Goal: Information Seeking & Learning: Learn about a topic

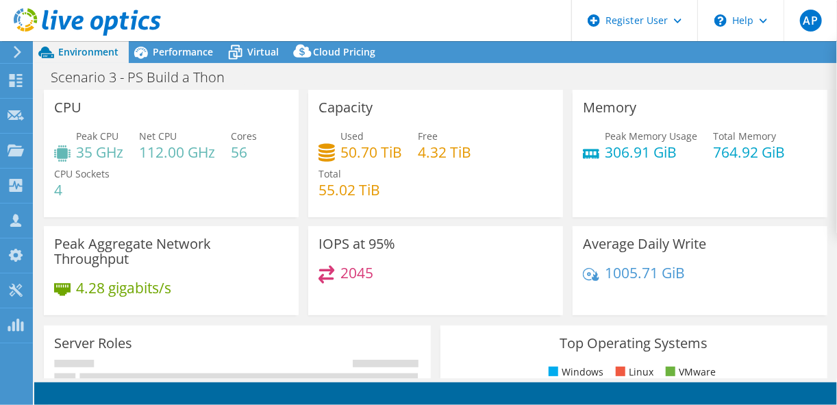
select select "USD"
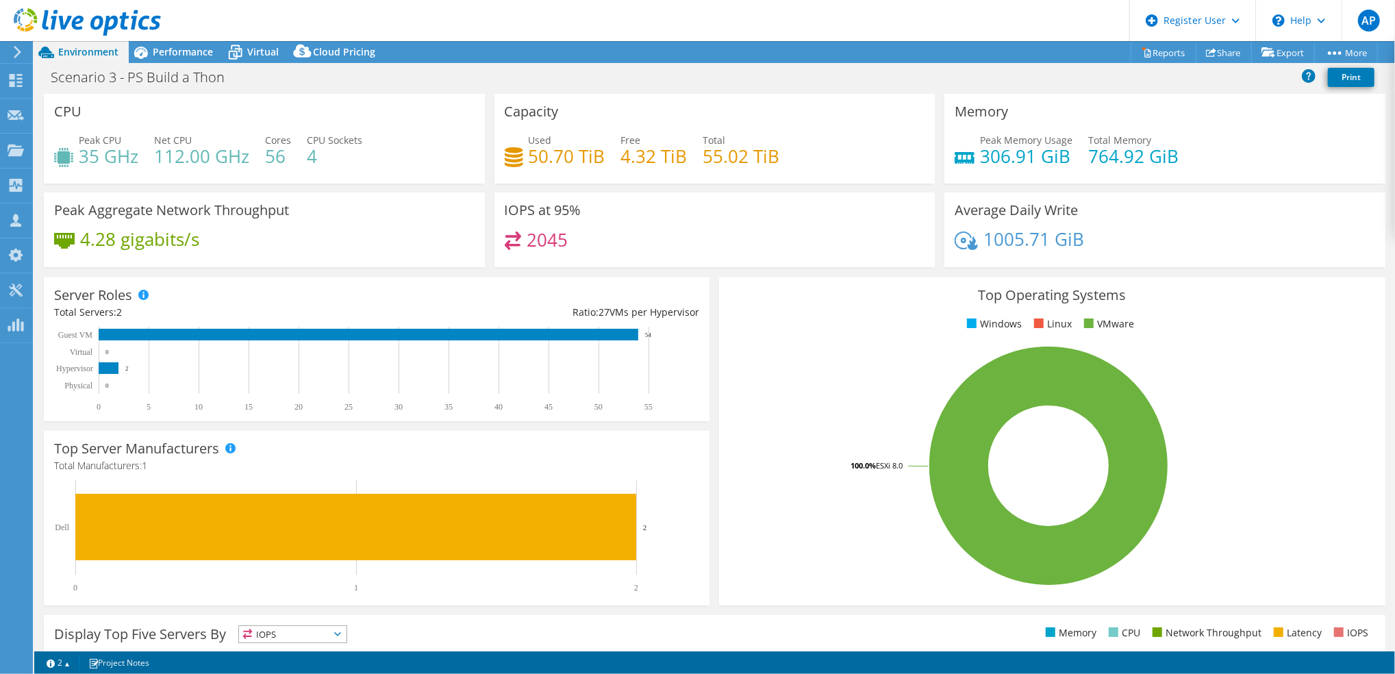
drag, startPoint x: 1020, startPoint y: 2, endPoint x: 884, endPoint y: 73, distance: 153.5
click at [836, 73] on div "Scenario 3 - PS Build a Thon Print" at bounding box center [714, 76] width 1361 height 25
click at [186, 43] on div "Performance" at bounding box center [176, 52] width 95 height 22
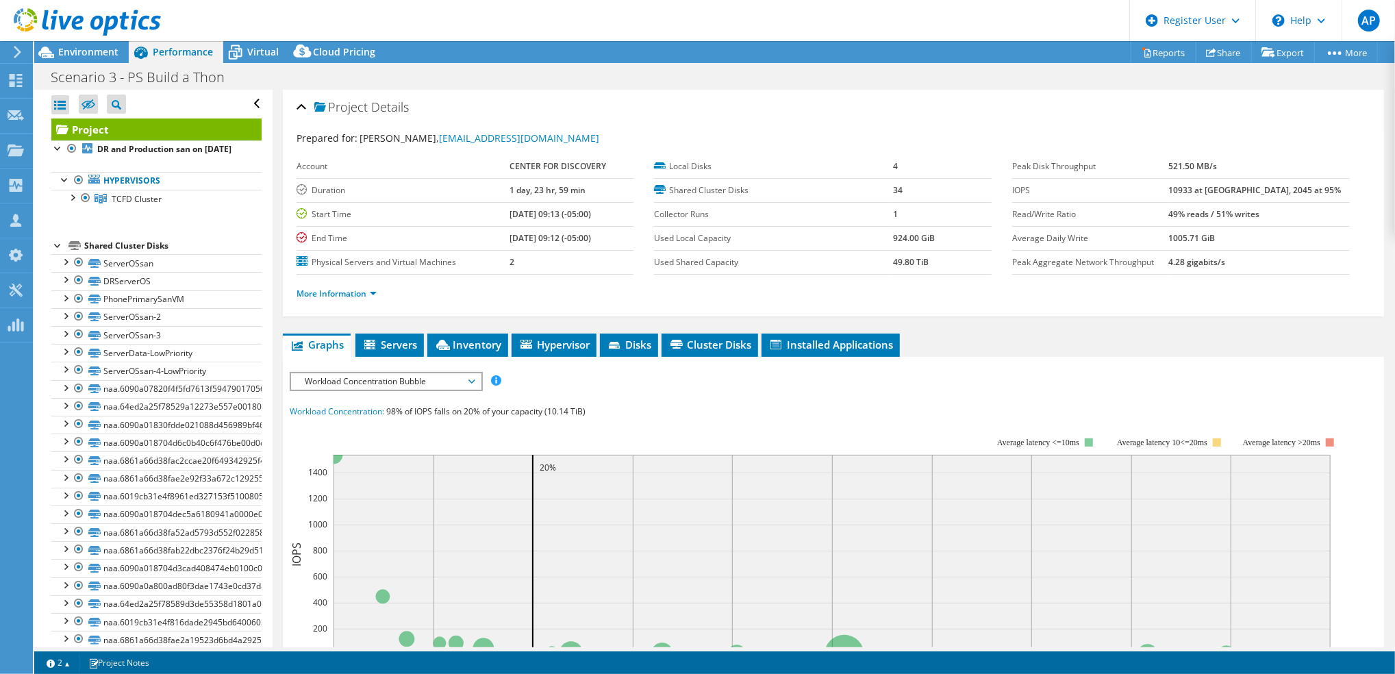
click at [451, 377] on span "Workload Concentration Bubble" at bounding box center [386, 381] width 176 height 16
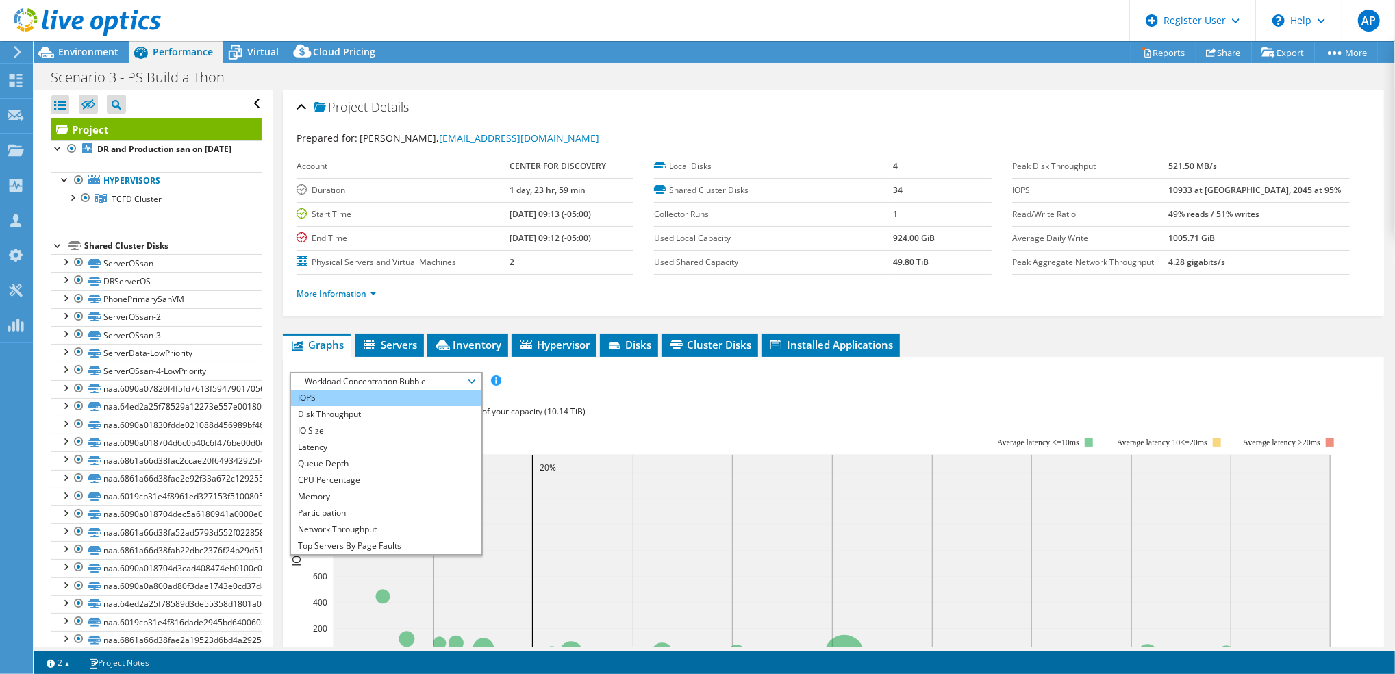
click at [411, 392] on li "IOPS" at bounding box center [386, 398] width 190 height 16
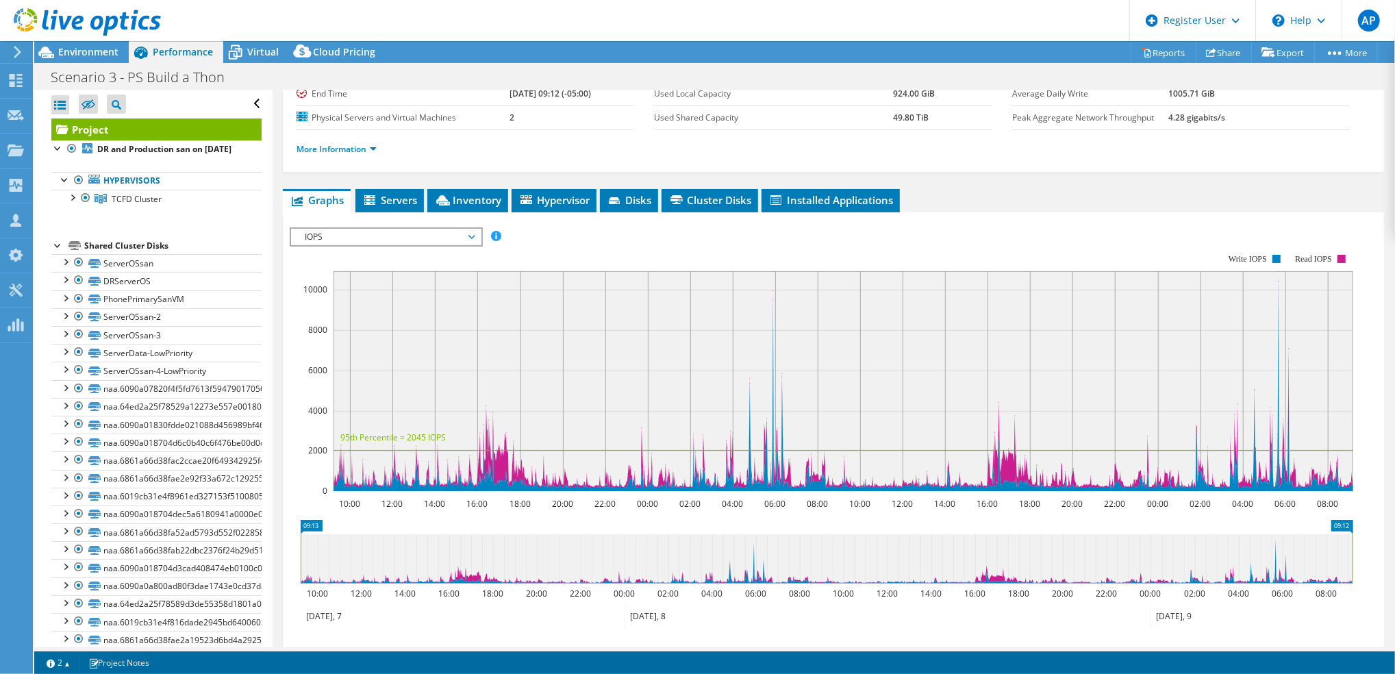
scroll to position [146, 0]
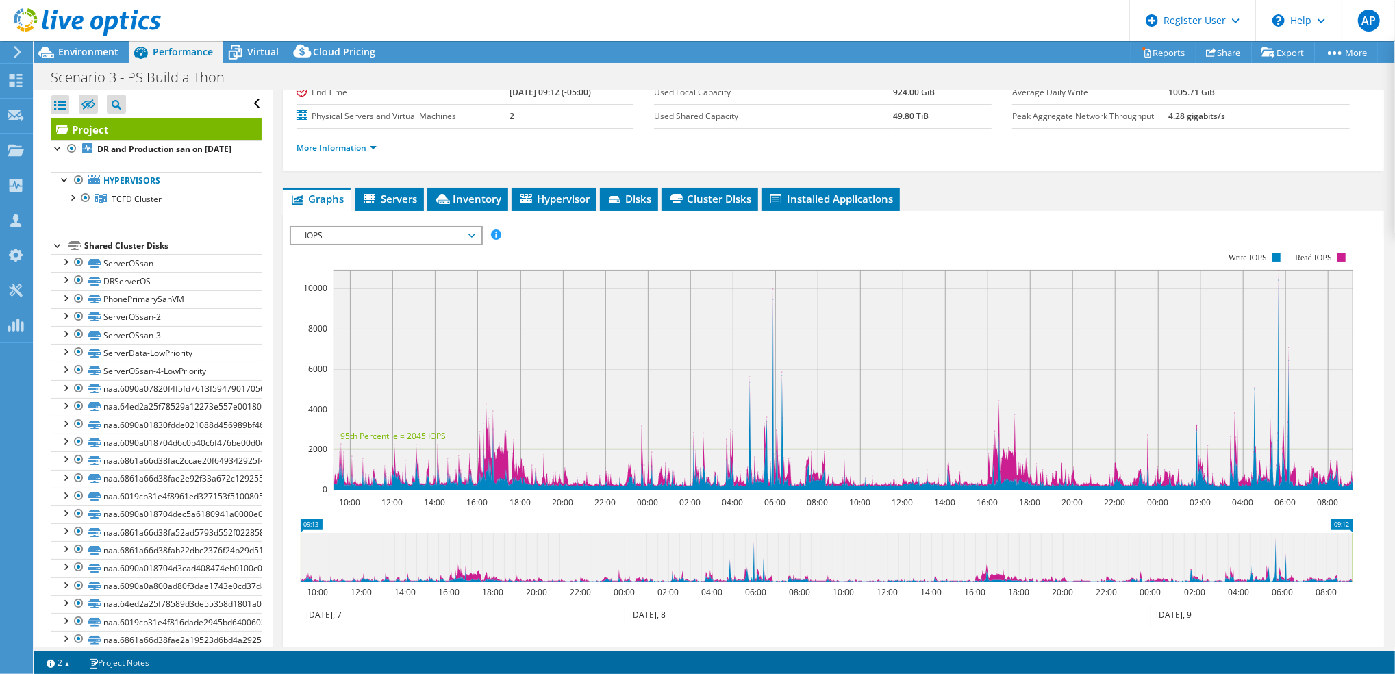
click at [450, 233] on span "IOPS" at bounding box center [386, 235] width 176 height 16
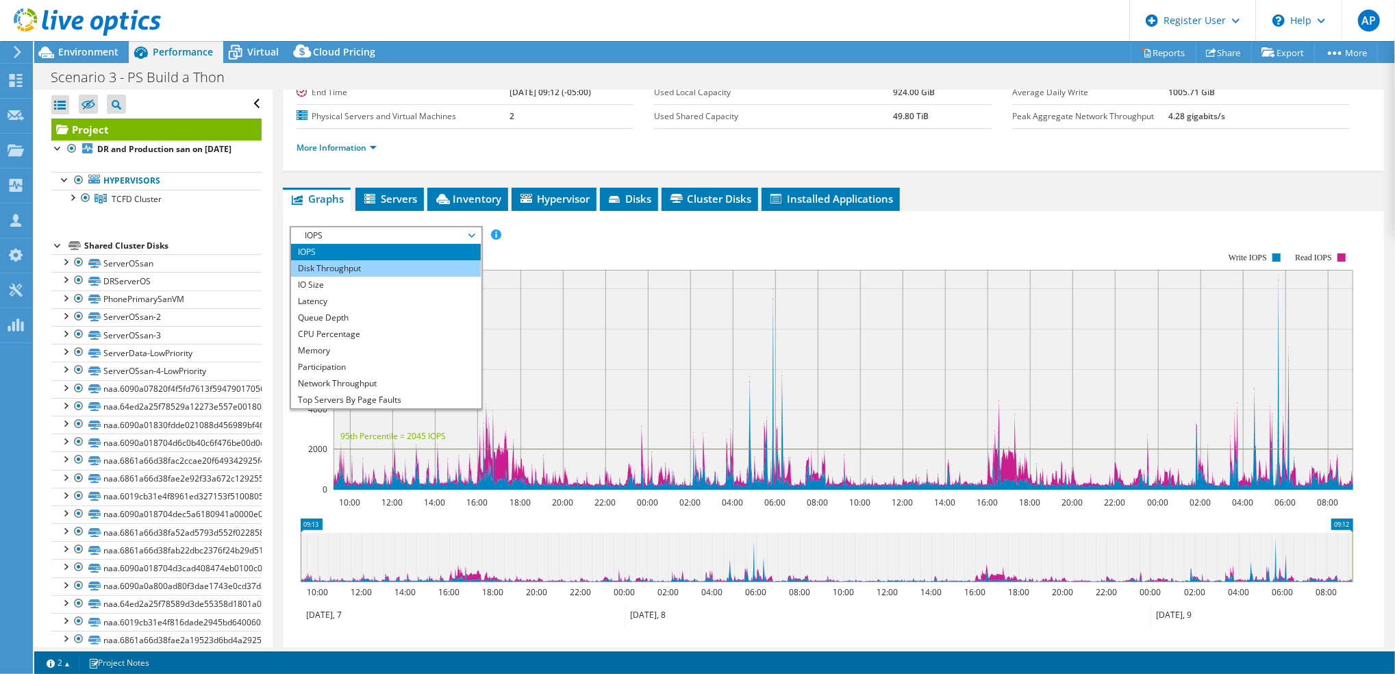
click at [360, 269] on li "Disk Throughput" at bounding box center [386, 268] width 190 height 16
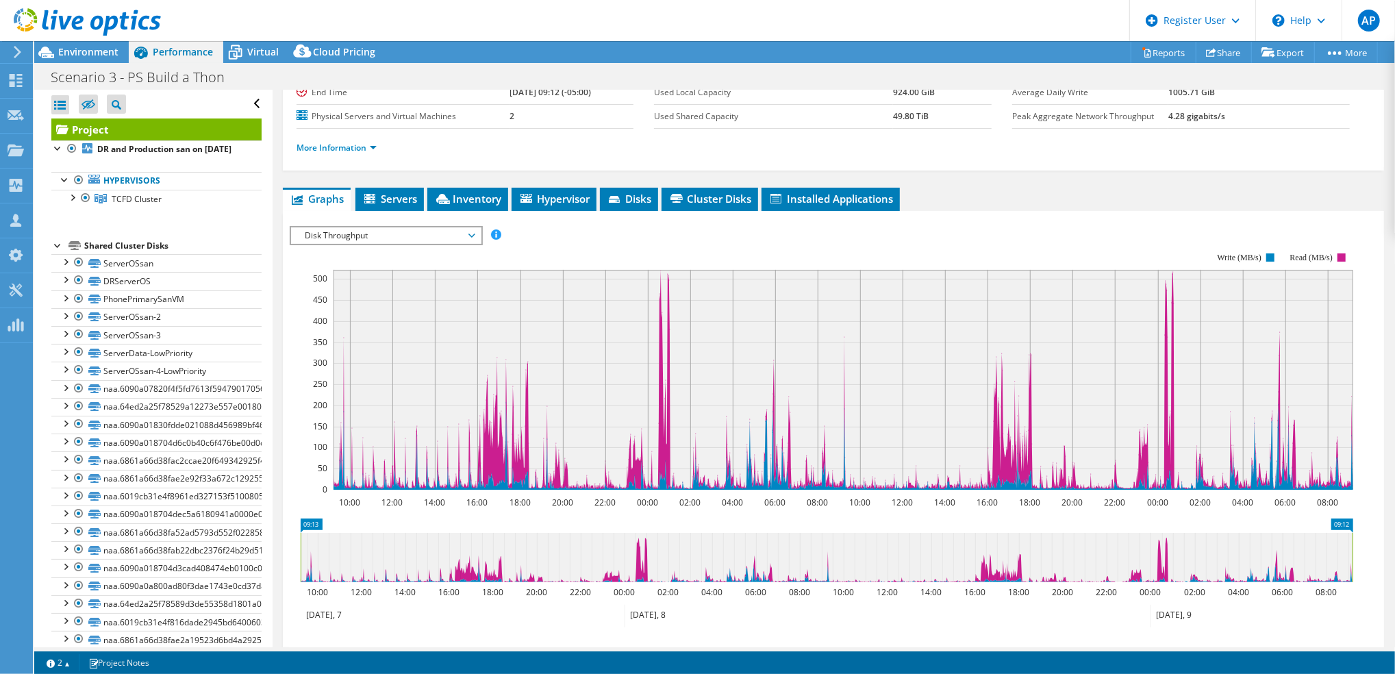
click at [386, 227] on span "Disk Throughput" at bounding box center [386, 235] width 176 height 16
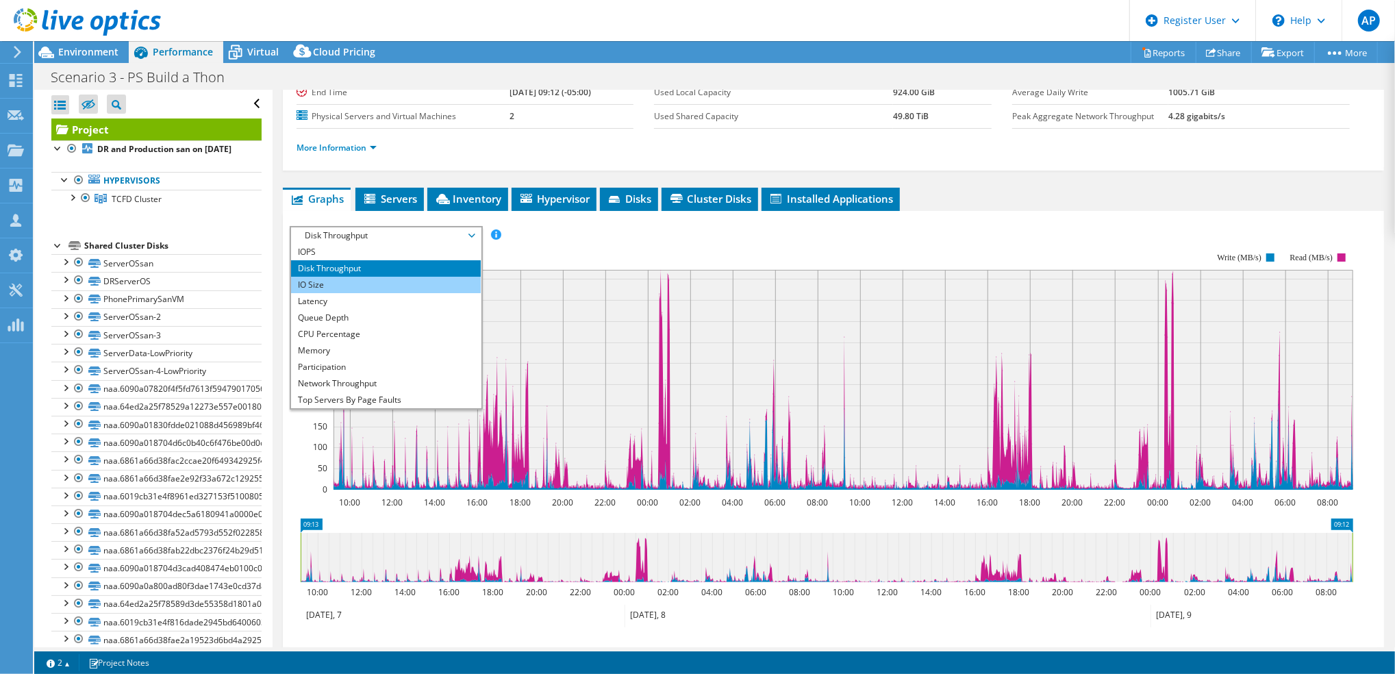
click at [345, 279] on li "IO Size" at bounding box center [386, 285] width 190 height 16
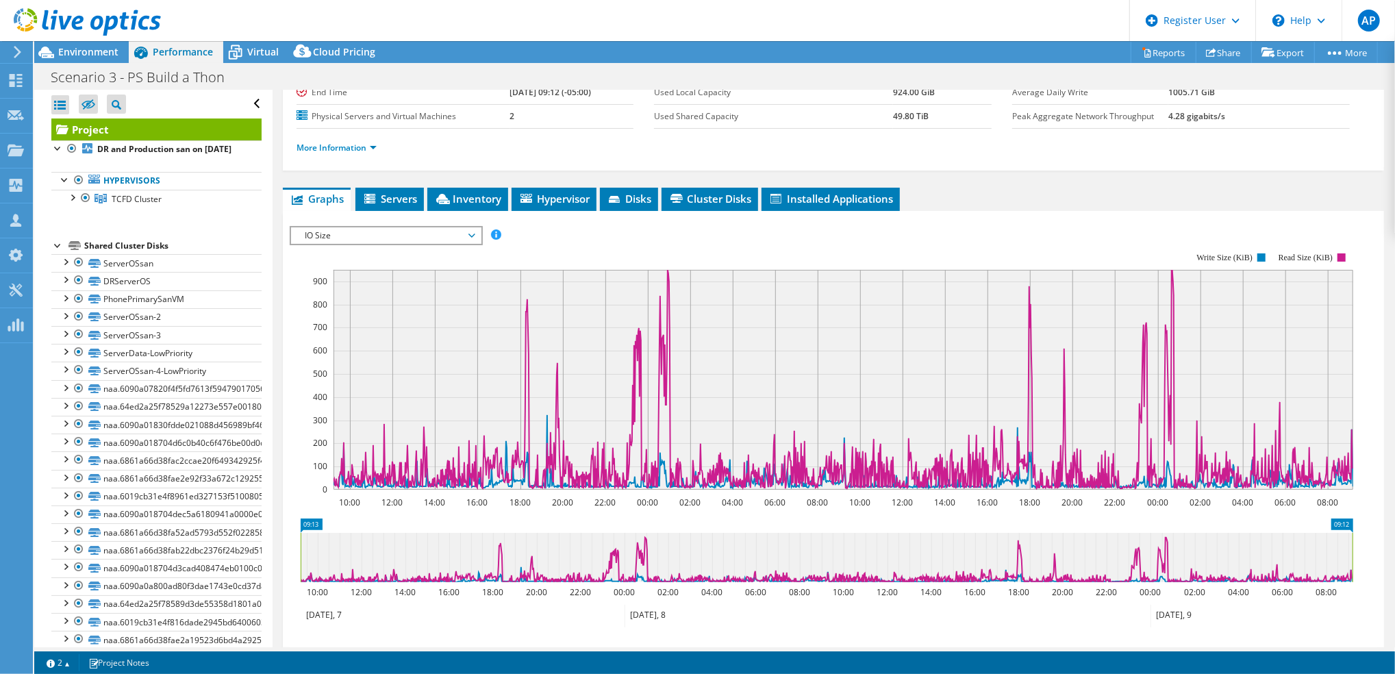
click at [441, 232] on span "IO Size" at bounding box center [386, 235] width 176 height 16
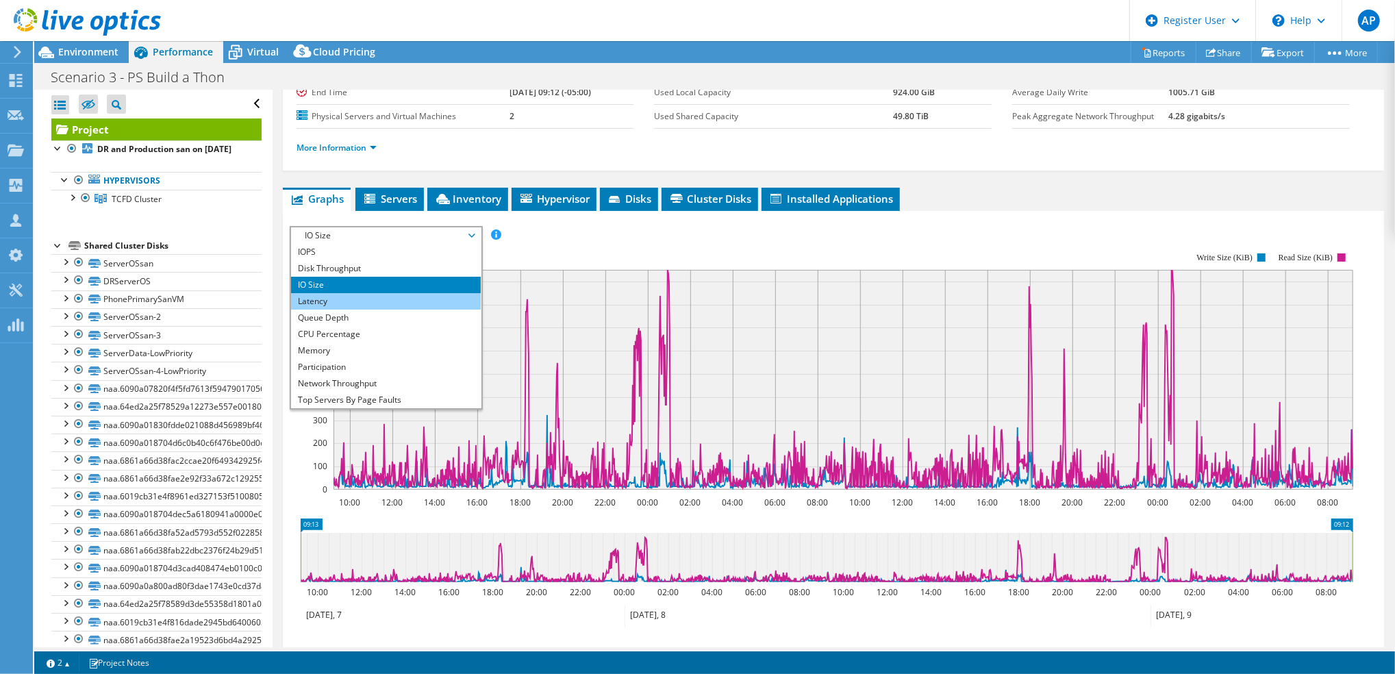
click at [364, 301] on li "Latency" at bounding box center [386, 301] width 190 height 16
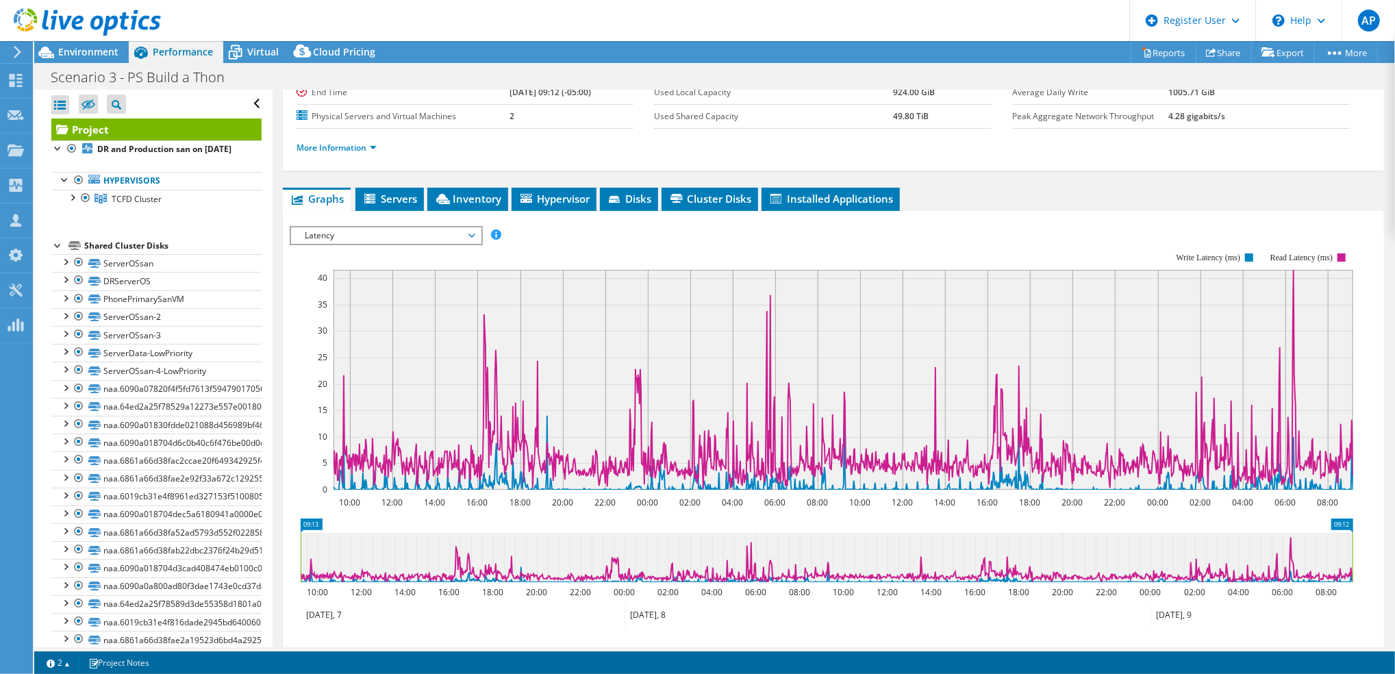
click at [462, 232] on span "Latency" at bounding box center [386, 235] width 176 height 16
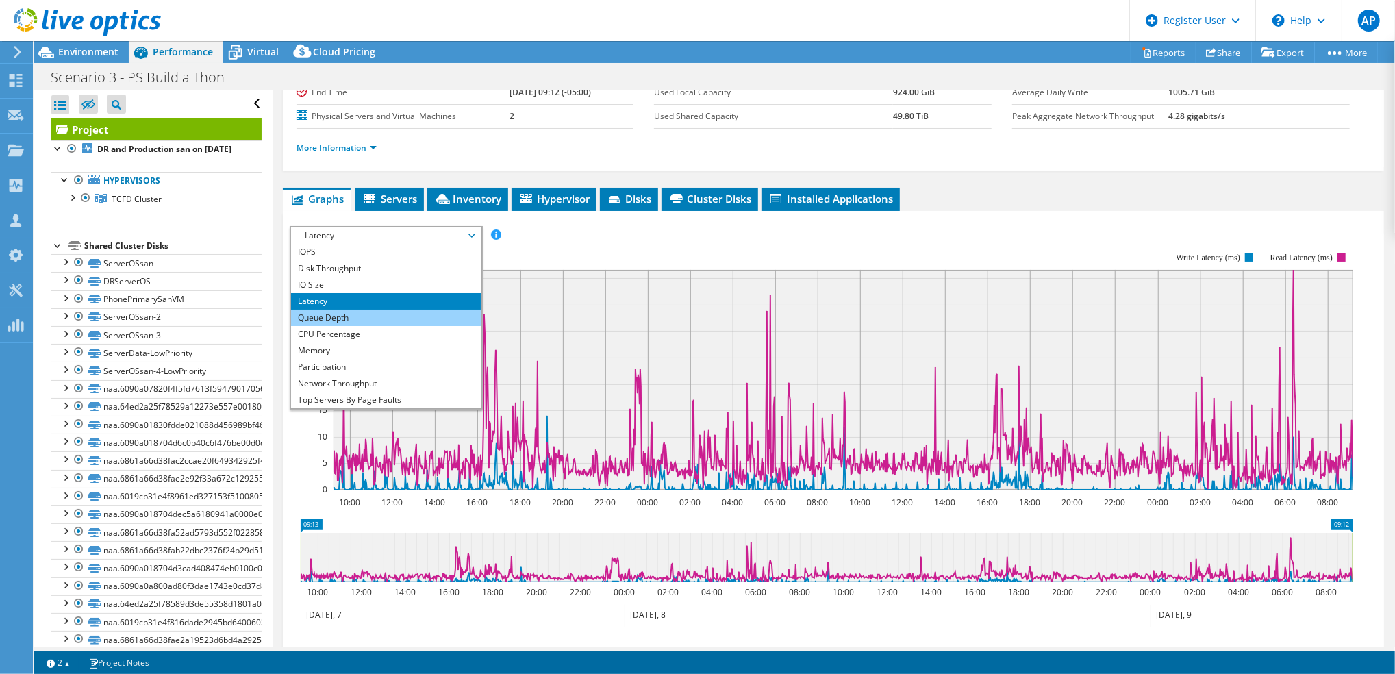
click at [369, 318] on li "Queue Depth" at bounding box center [386, 318] width 190 height 16
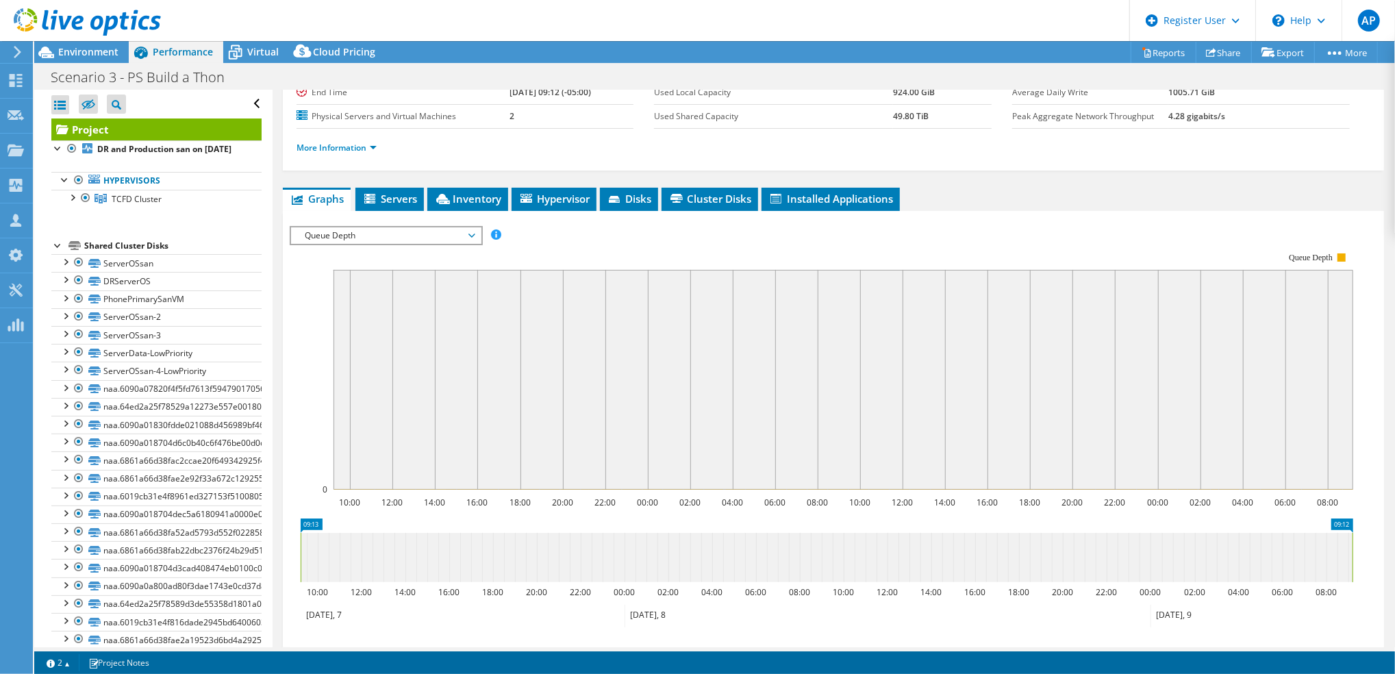
click at [436, 236] on span "Queue Depth" at bounding box center [386, 235] width 176 height 16
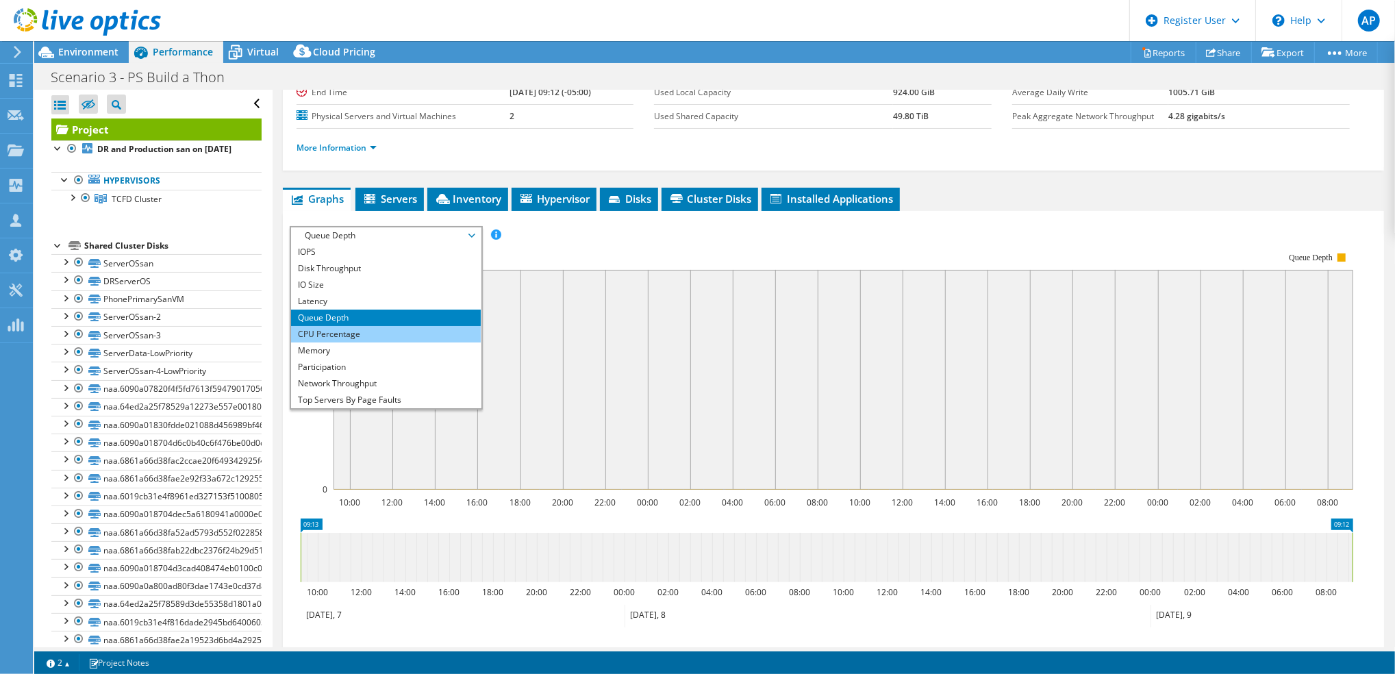
click at [362, 338] on li "CPU Percentage" at bounding box center [386, 334] width 190 height 16
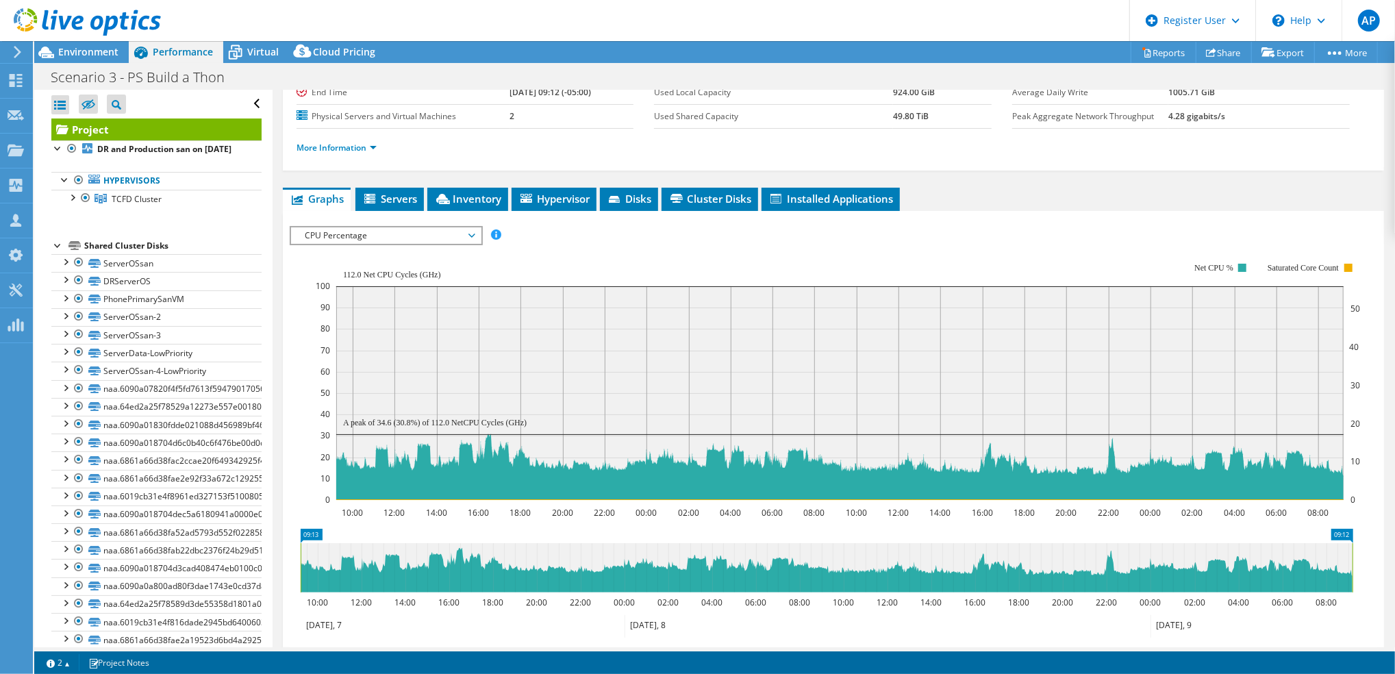
click at [432, 223] on div "IOPS Disk Throughput IO Size Latency Queue Depth CPU Percentage Memory Page Fau…" at bounding box center [834, 461] width 1088 height 485
click at [445, 227] on span "CPU Percentage" at bounding box center [386, 235] width 176 height 16
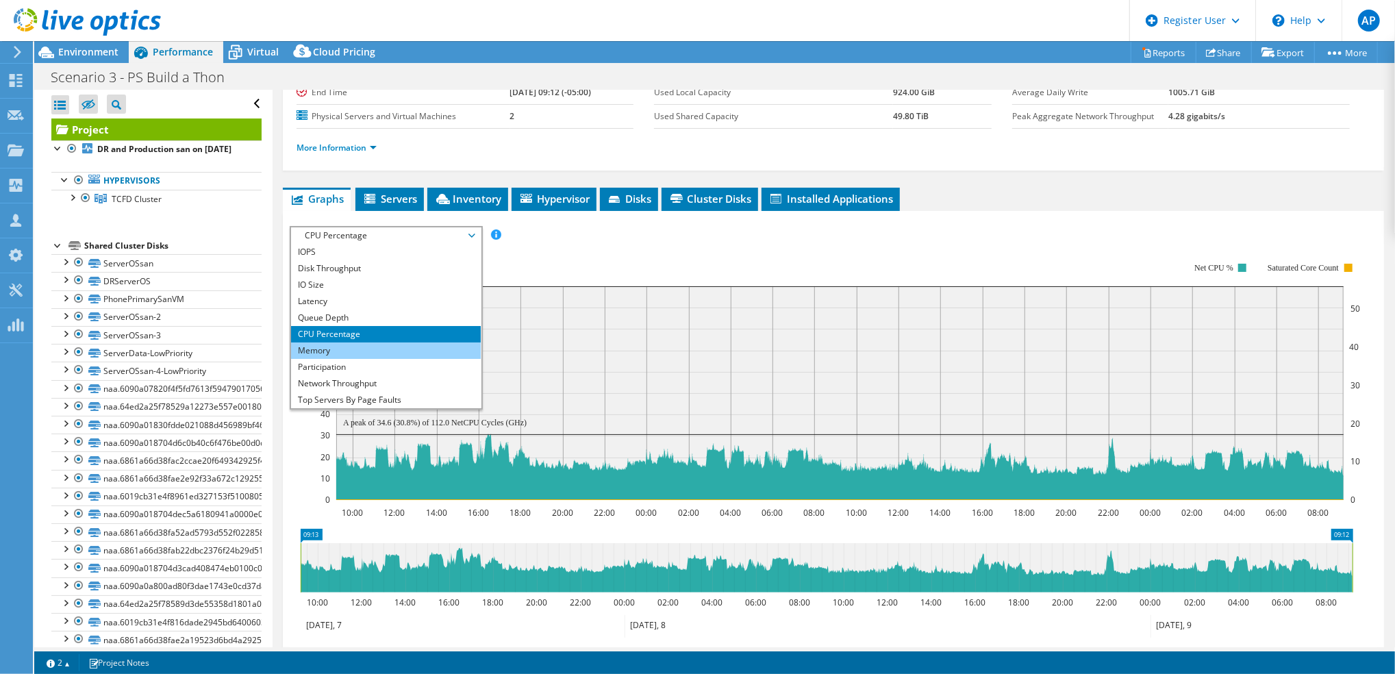
click at [379, 352] on li "Memory" at bounding box center [386, 350] width 190 height 16
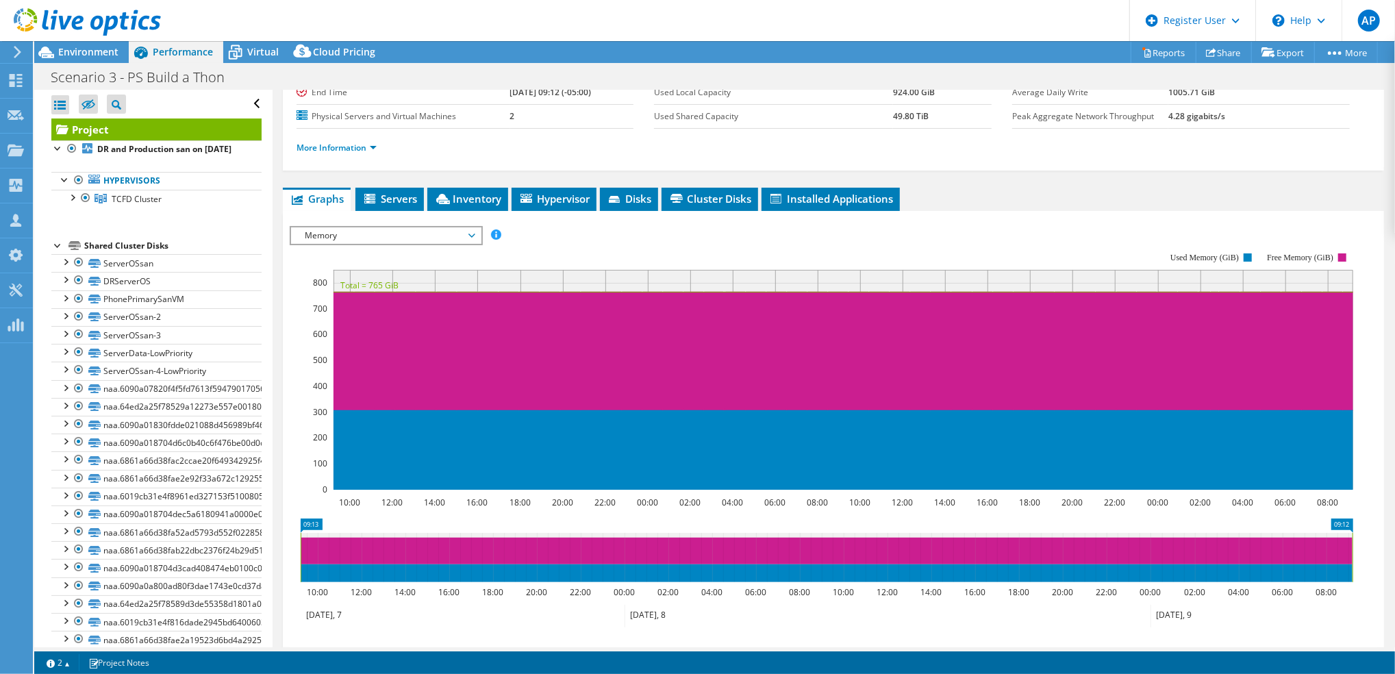
click at [449, 229] on span "Memory" at bounding box center [386, 235] width 176 height 16
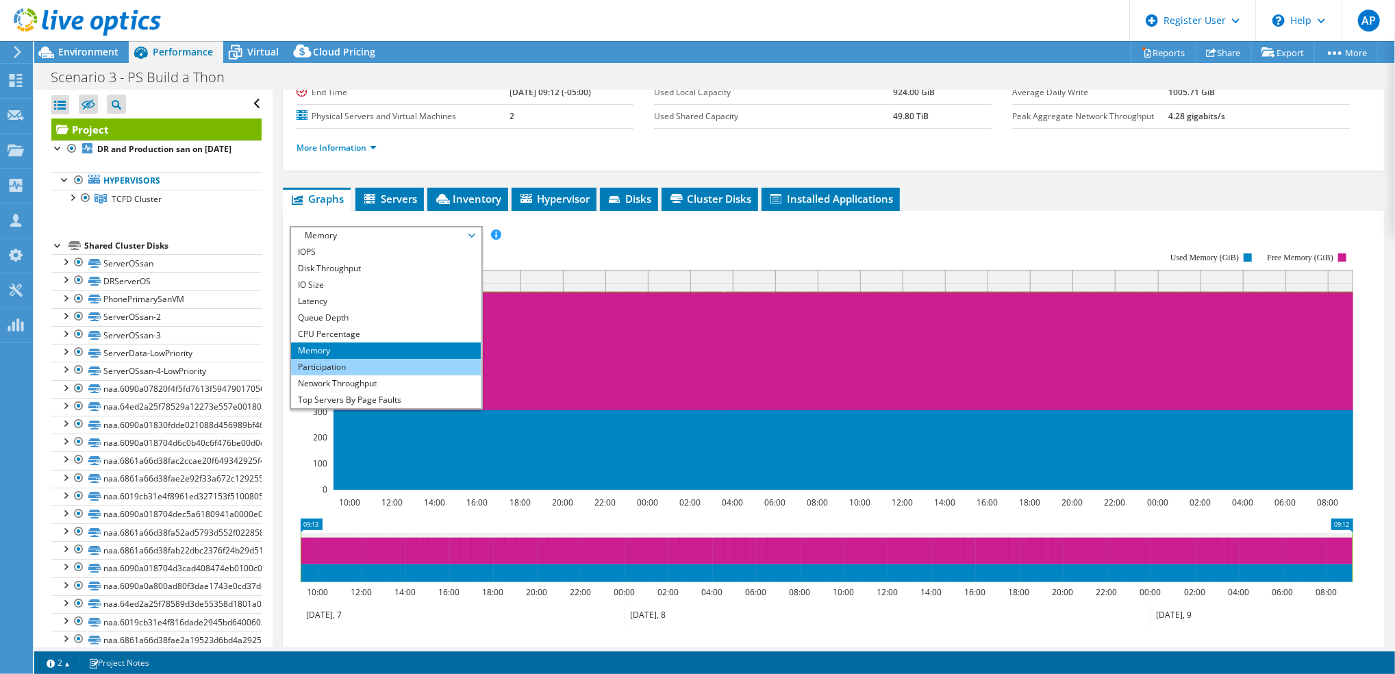
click at [400, 367] on li "Participation" at bounding box center [386, 367] width 190 height 16
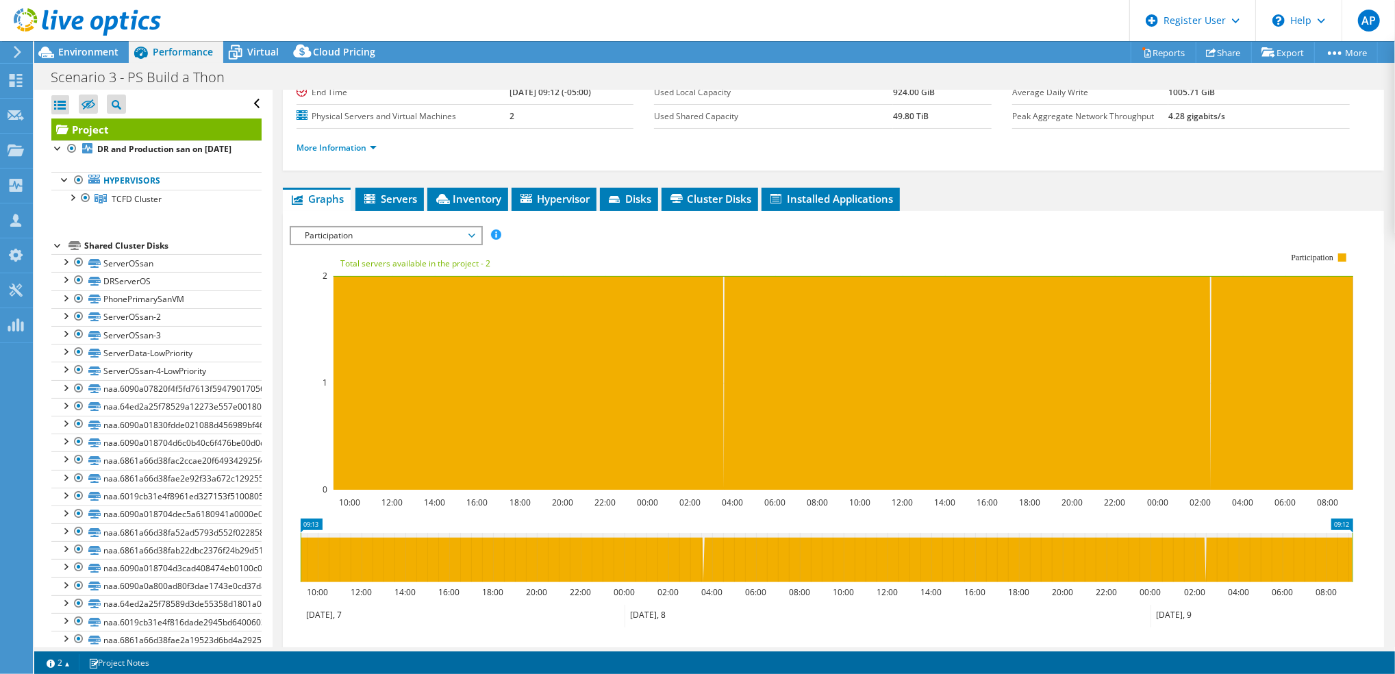
click at [415, 232] on span "Participation" at bounding box center [386, 235] width 176 height 16
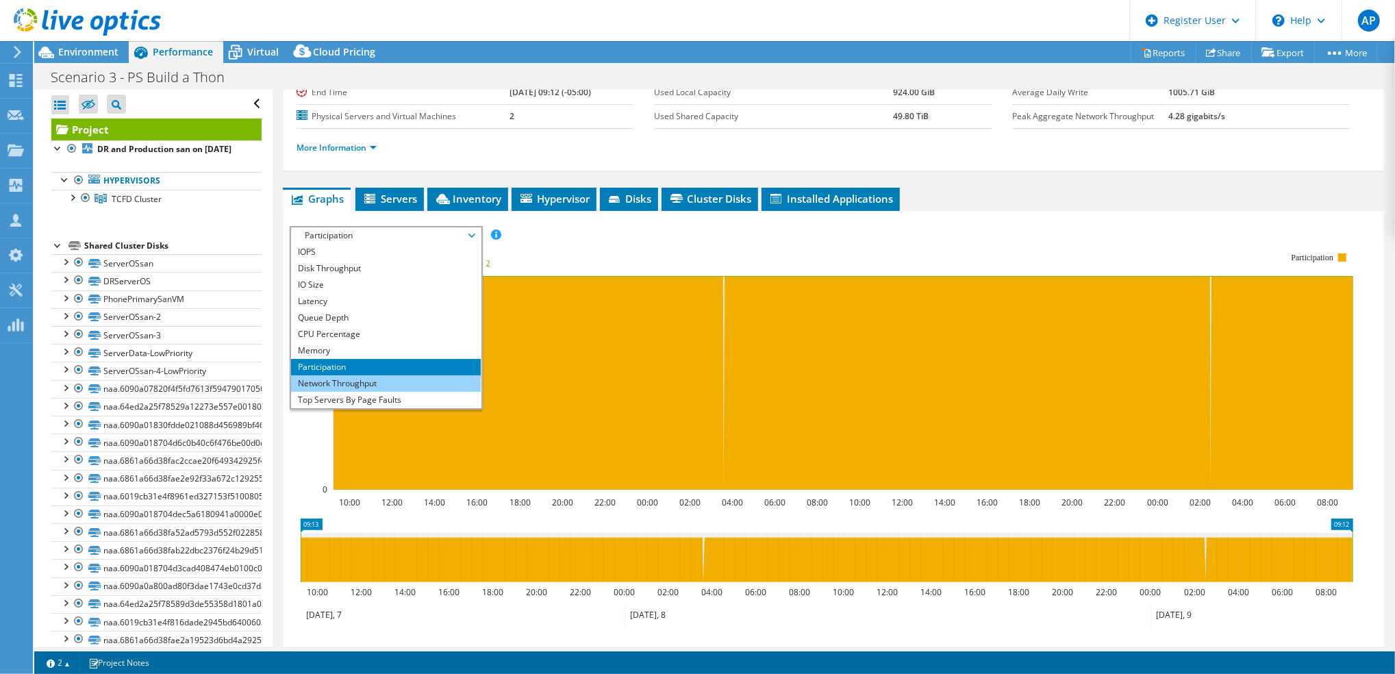
click at [366, 379] on li "Network Throughput" at bounding box center [386, 383] width 190 height 16
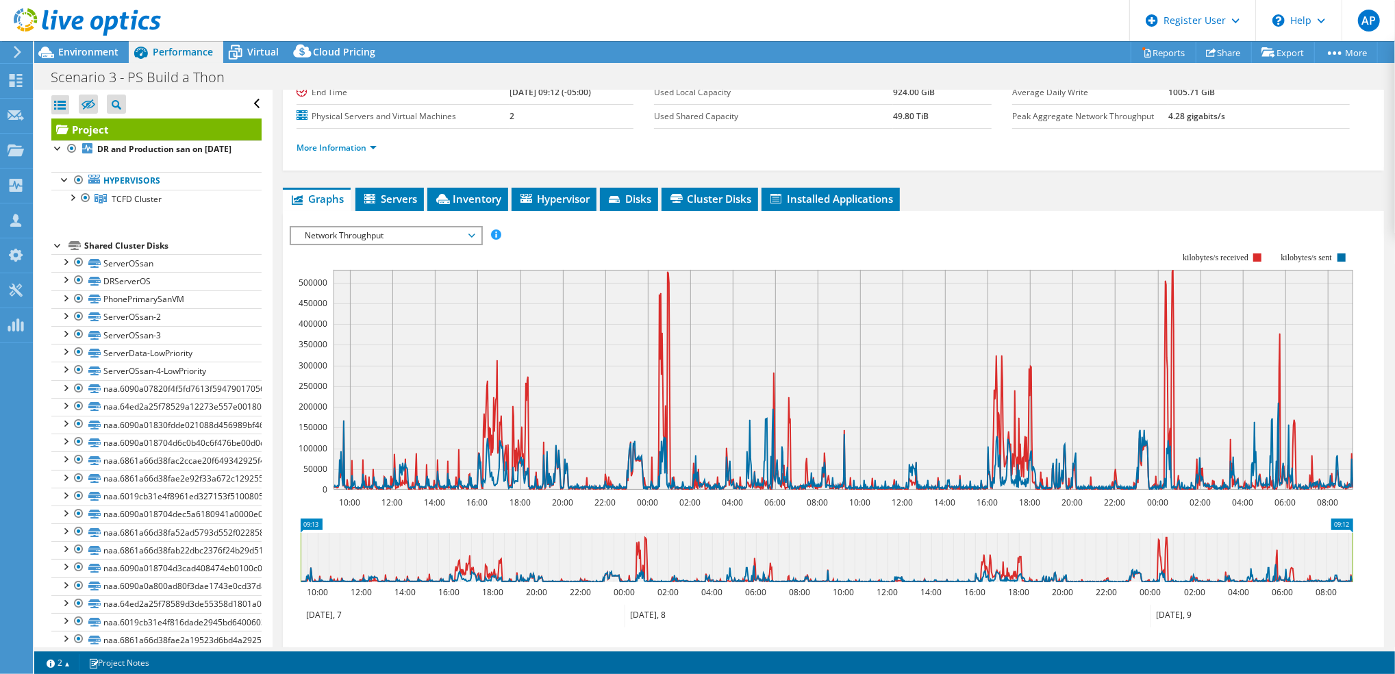
click at [437, 236] on span "Network Throughput" at bounding box center [386, 235] width 176 height 16
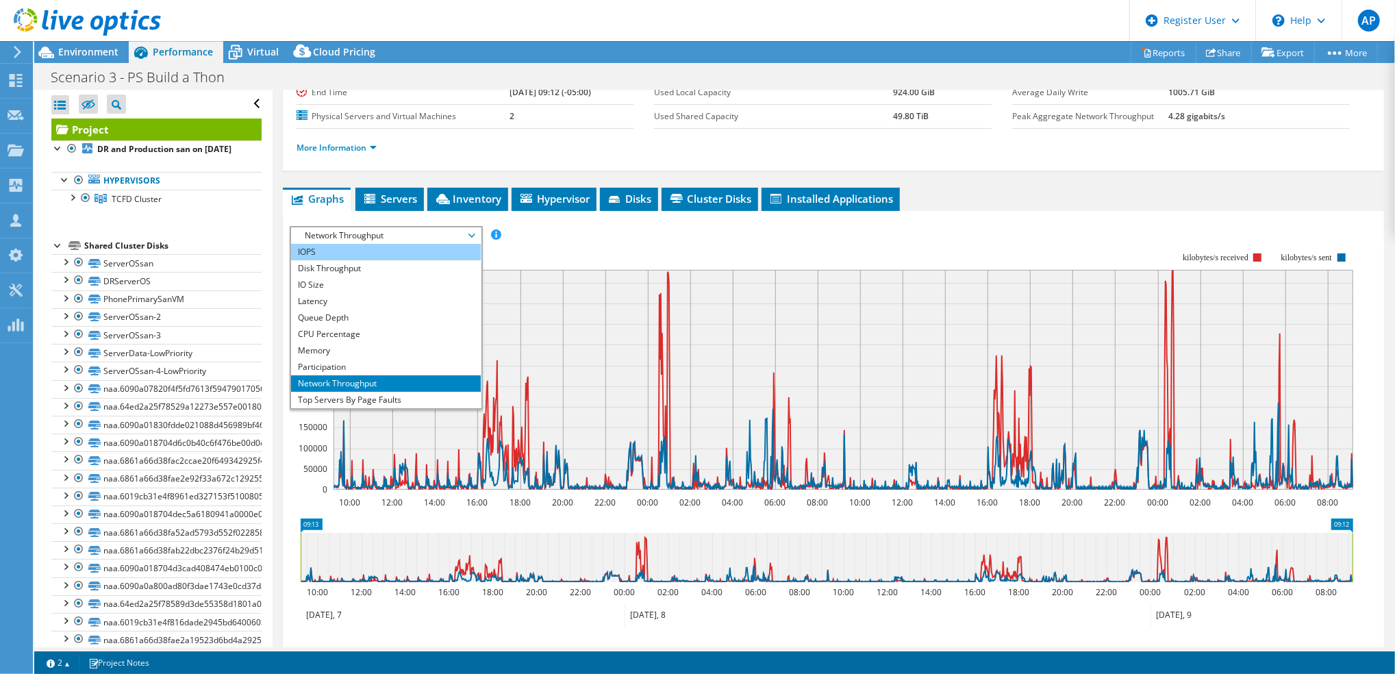
click at [320, 249] on li "IOPS" at bounding box center [386, 252] width 190 height 16
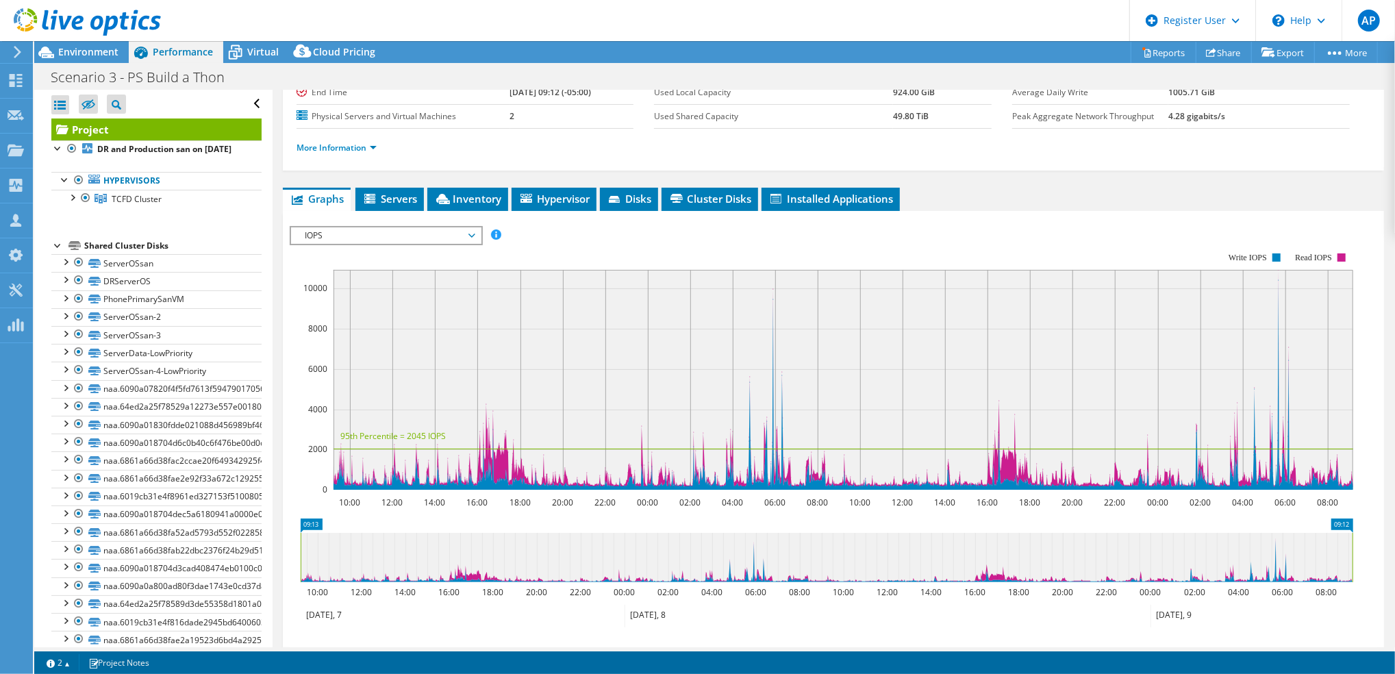
click at [462, 228] on span "IOPS" at bounding box center [386, 235] width 176 height 16
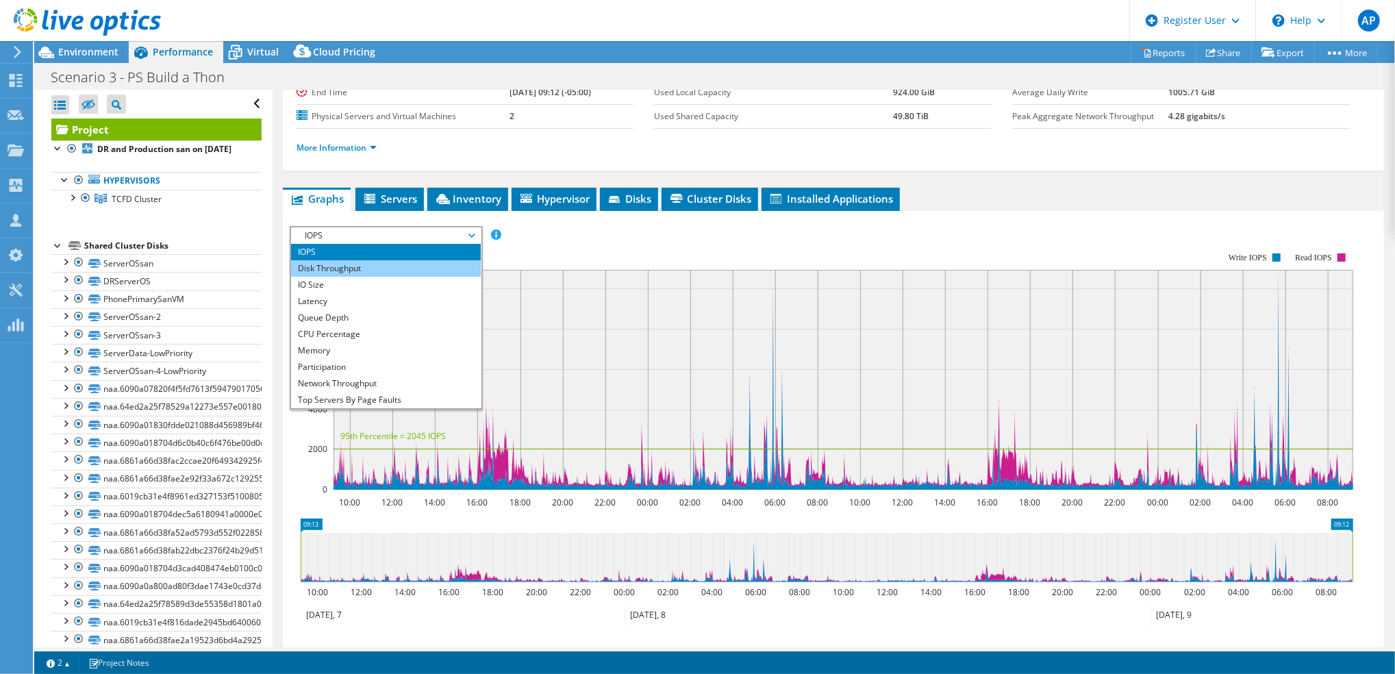
click at [399, 266] on li "Disk Throughput" at bounding box center [386, 268] width 190 height 16
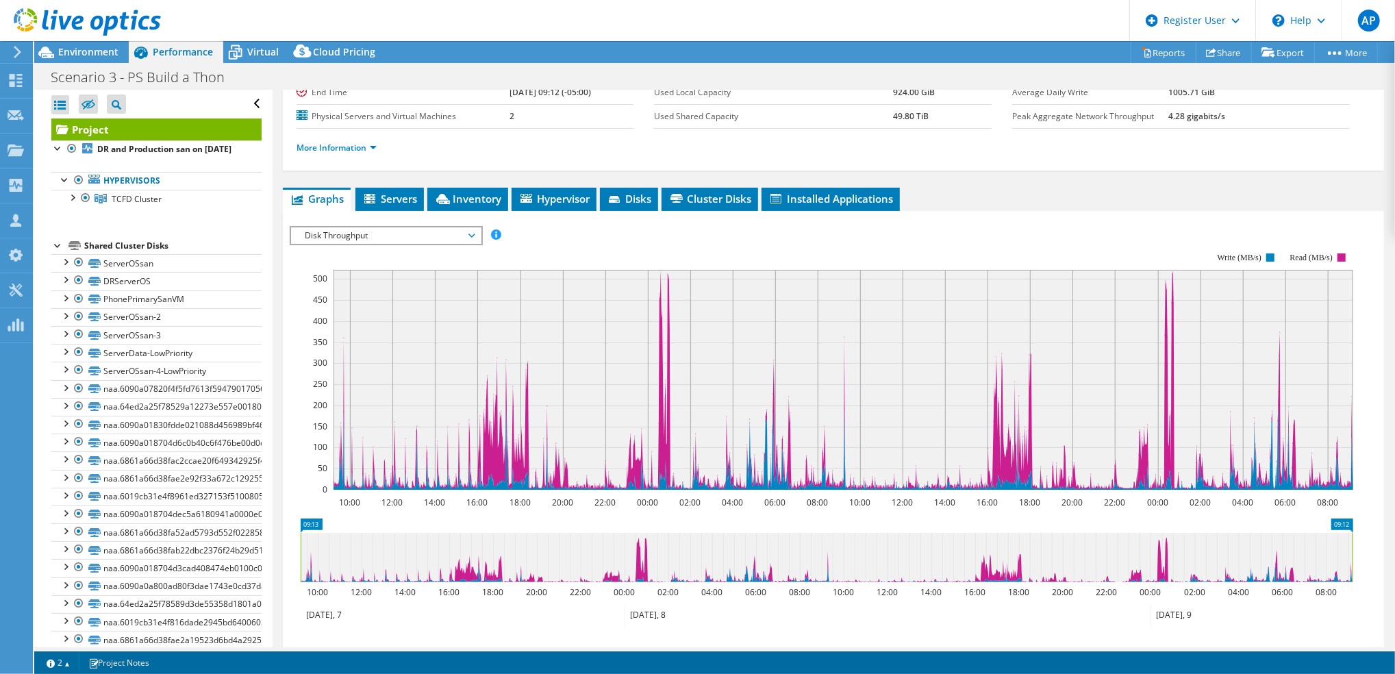
click at [466, 237] on span "Disk Throughput" at bounding box center [386, 235] width 176 height 16
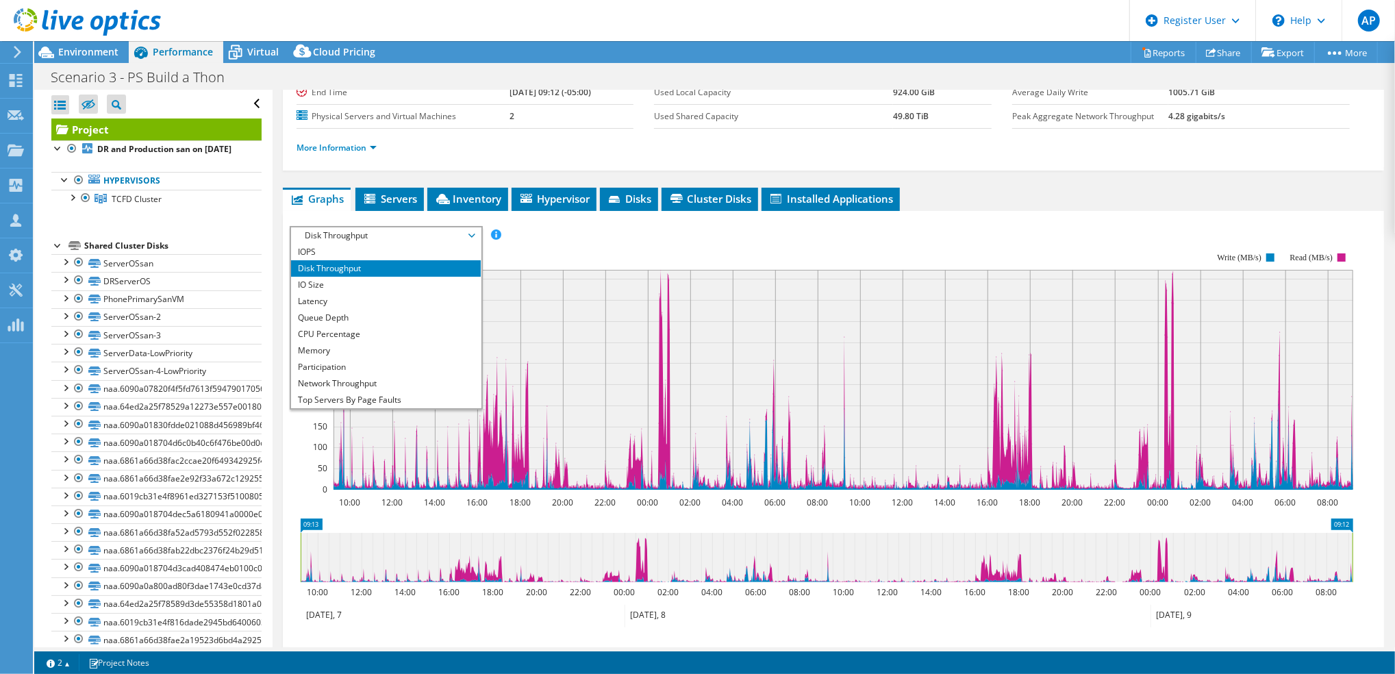
click at [391, 260] on li "Disk Throughput" at bounding box center [386, 268] width 190 height 16
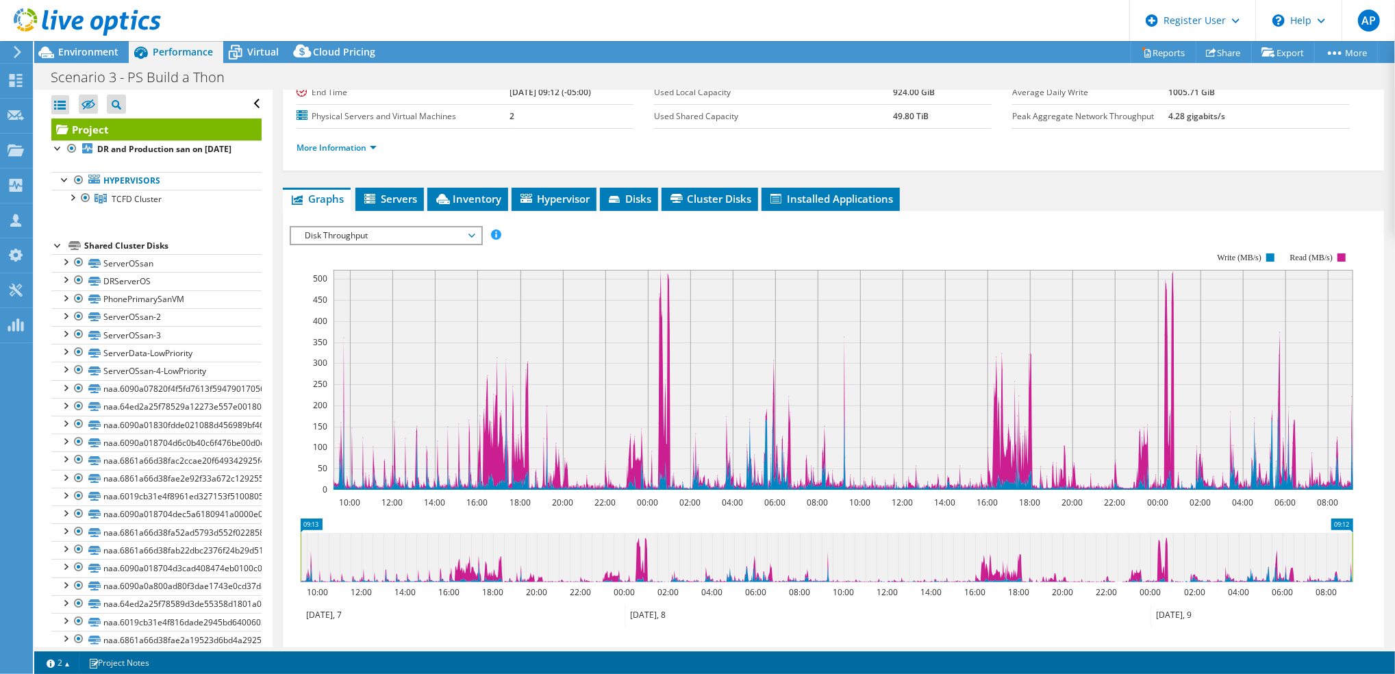
click at [368, 245] on rect at bounding box center [822, 371] width 1064 height 274
click at [333, 233] on span "Disk Throughput" at bounding box center [386, 235] width 176 height 16
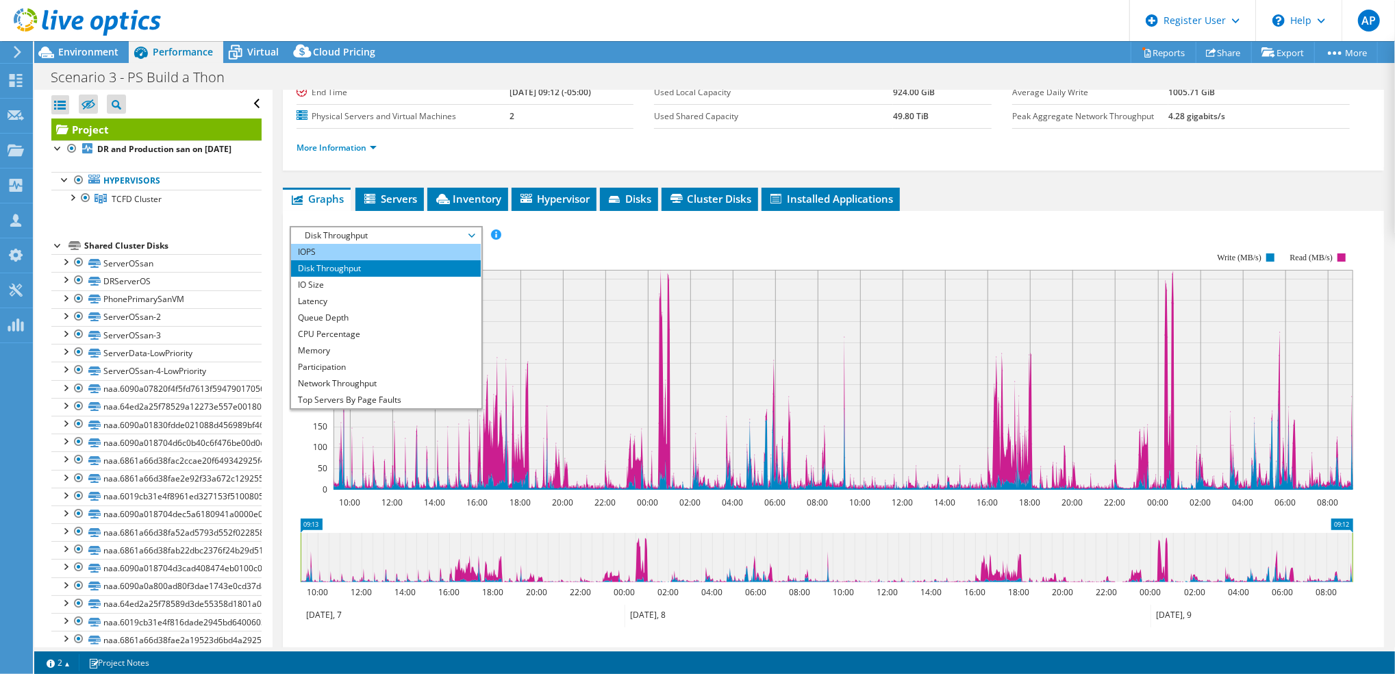
click at [316, 247] on li "IOPS" at bounding box center [386, 252] width 190 height 16
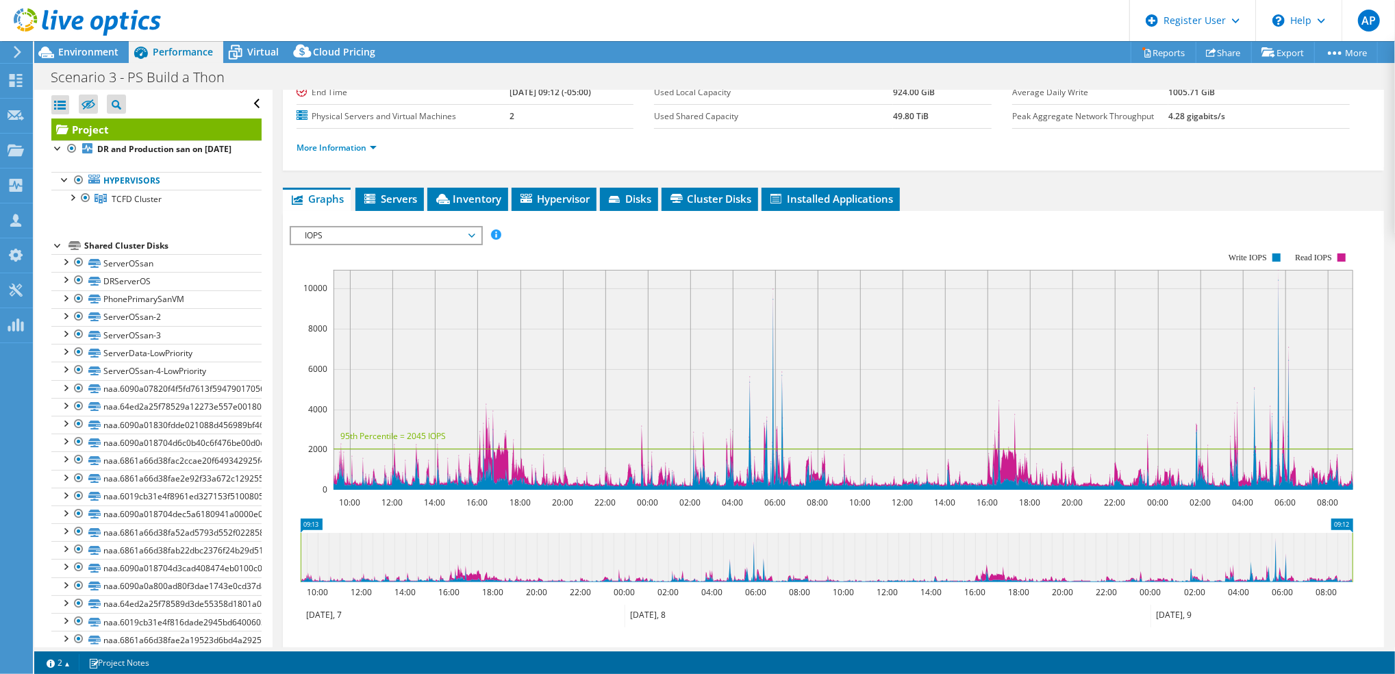
scroll to position [0, 0]
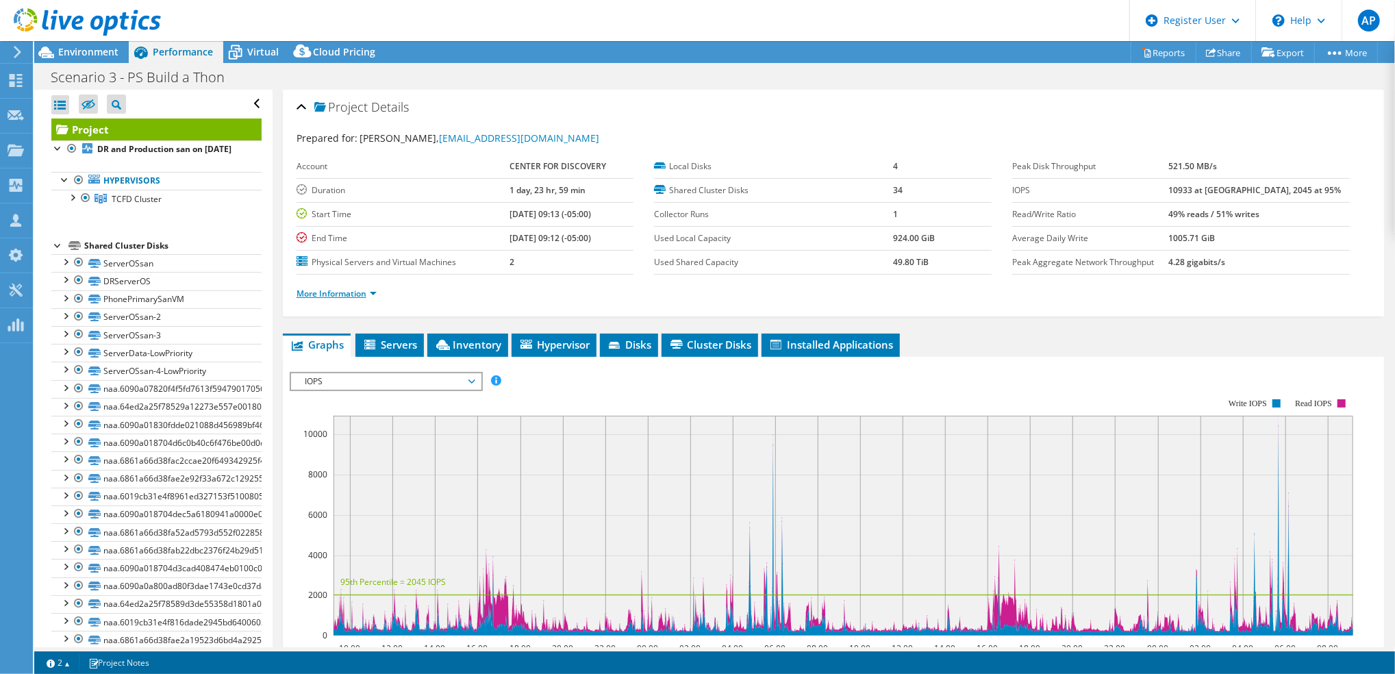
click at [351, 296] on link "More Information" at bounding box center [337, 294] width 80 height 12
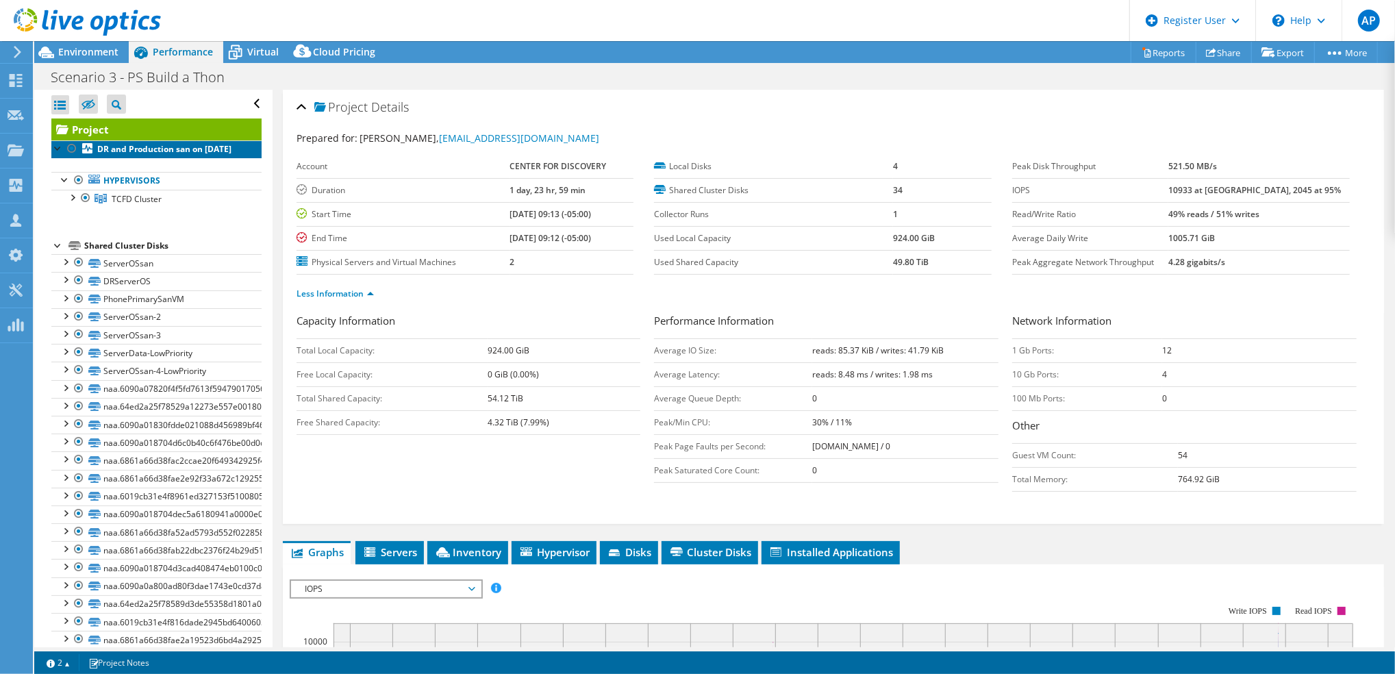
click at [134, 155] on b "DR and Production san on [DATE]" at bounding box center [164, 149] width 134 height 12
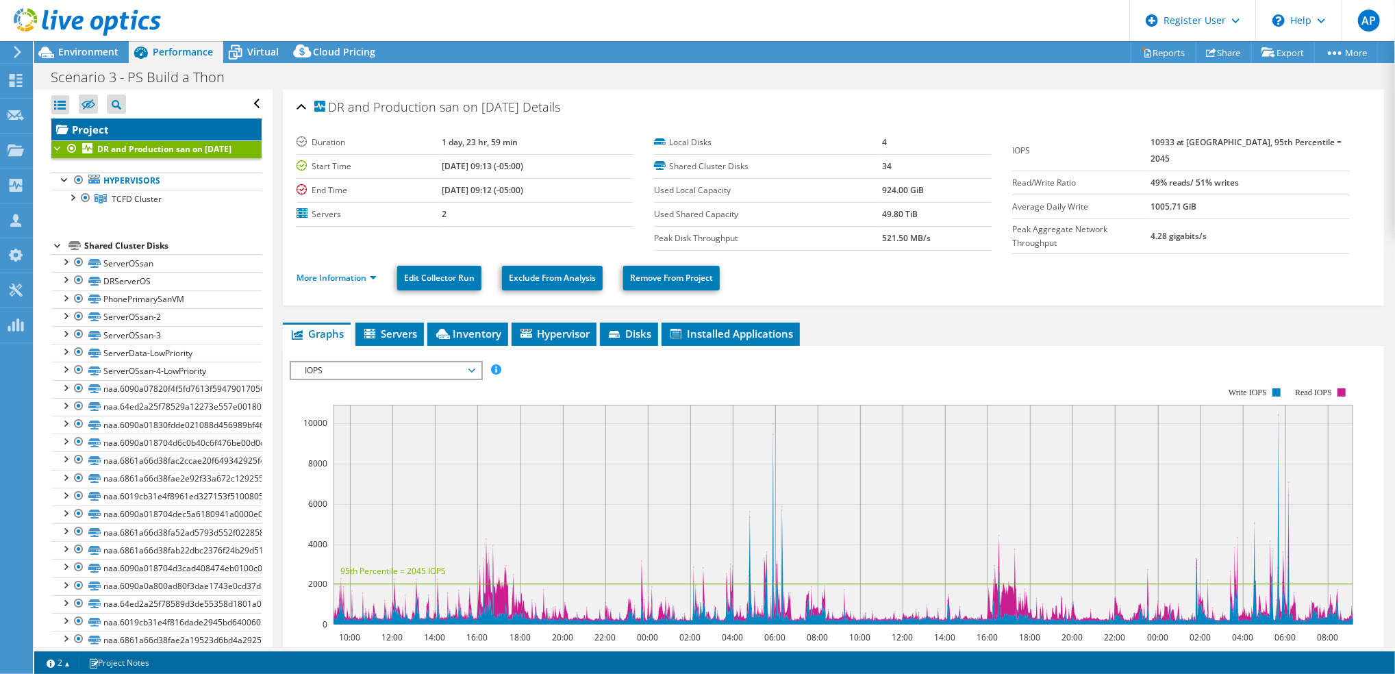
click at [160, 130] on link "Project" at bounding box center [156, 129] width 210 height 22
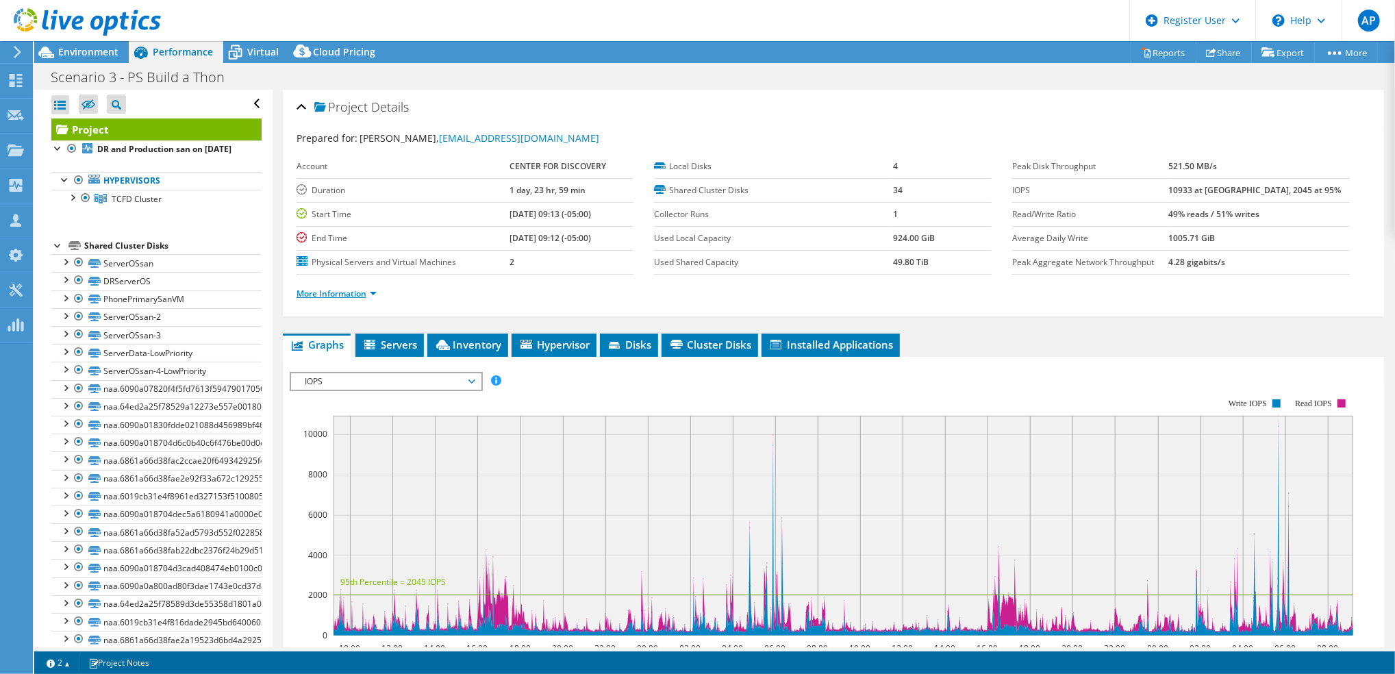
click at [329, 295] on link "More Information" at bounding box center [337, 294] width 80 height 12
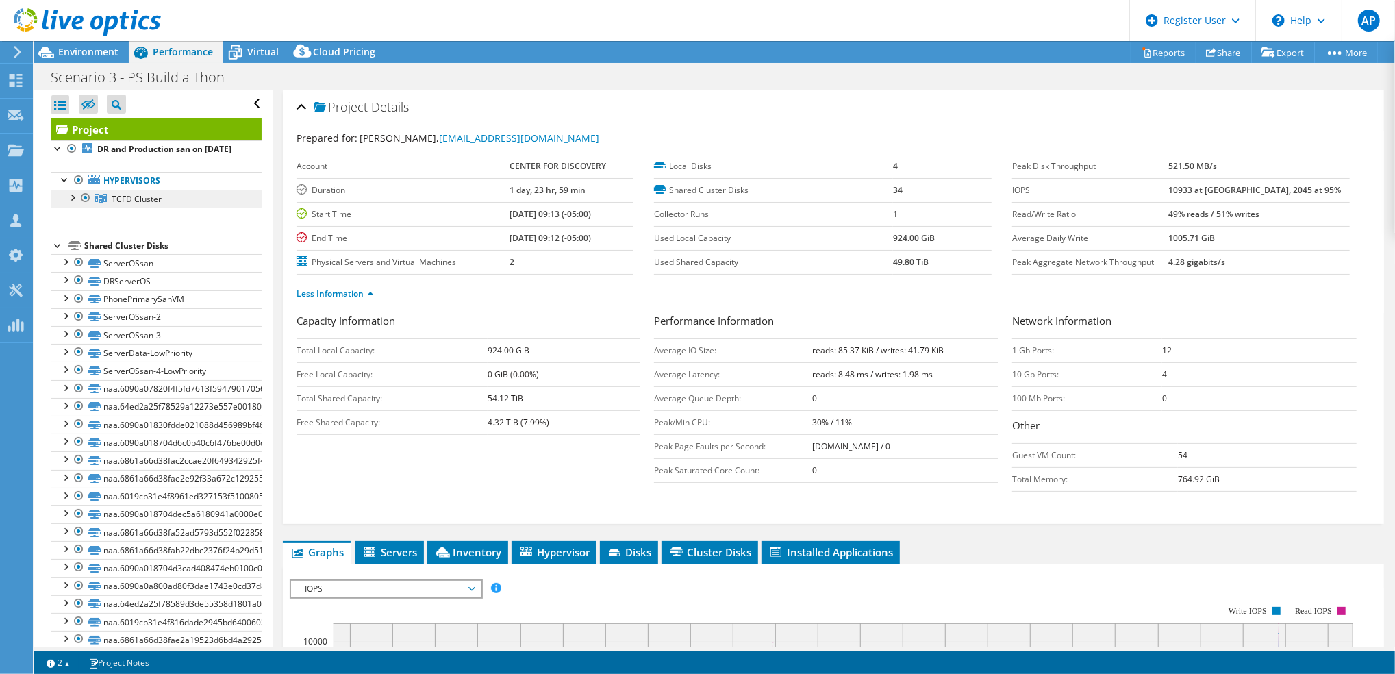
click at [151, 205] on span "TCFD Cluster" at bounding box center [137, 199] width 50 height 12
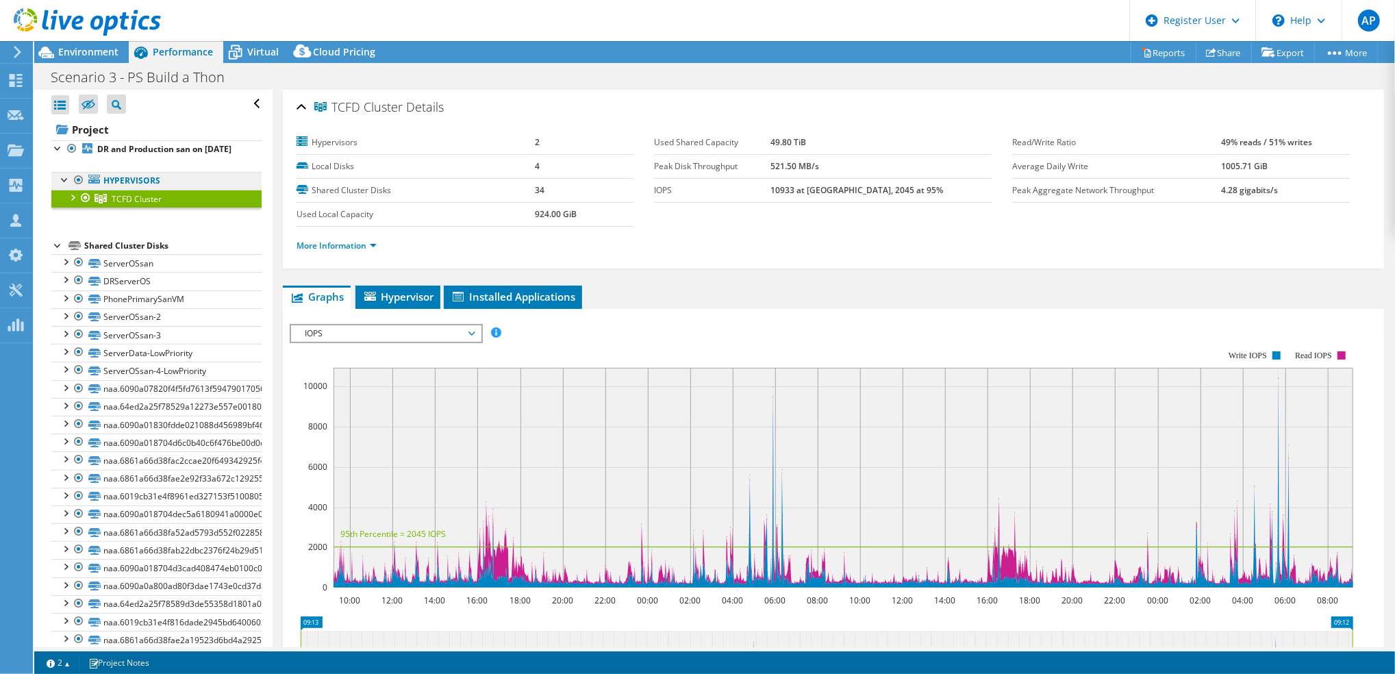
click at [171, 190] on link "Hypervisors" at bounding box center [156, 181] width 210 height 18
click at [356, 250] on link "More Information" at bounding box center [337, 246] width 80 height 12
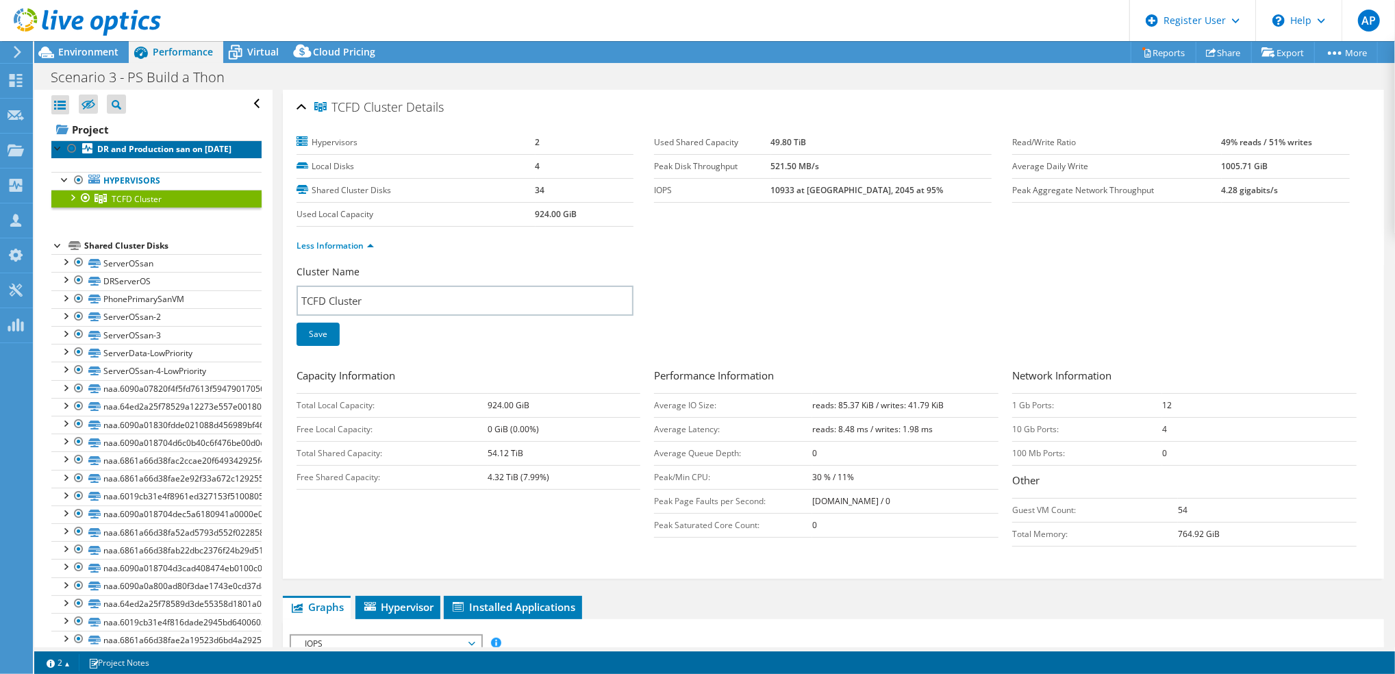
click at [178, 146] on b "DR and Production san on [DATE]" at bounding box center [164, 149] width 134 height 12
